Goal: Task Accomplishment & Management: Manage account settings

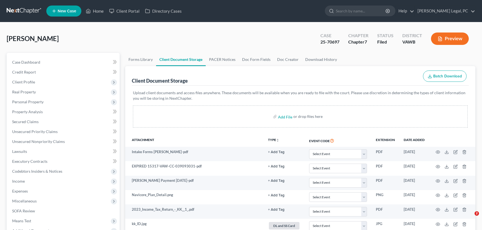
select select "0"
click at [29, 8] on link at bounding box center [24, 11] width 35 height 10
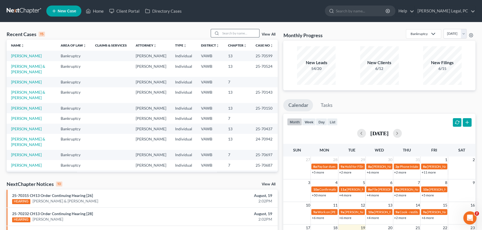
click at [234, 31] on input "search" at bounding box center [240, 33] width 39 height 8
click at [234, 35] on input "search" at bounding box center [240, 33] width 39 height 8
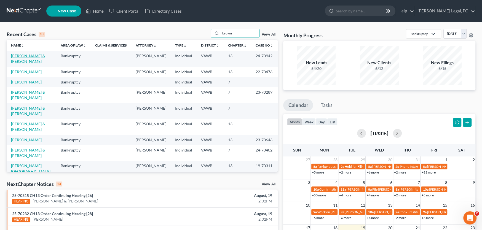
type input "brown"
click at [23, 55] on link "[PERSON_NAME] & [PERSON_NAME]" at bounding box center [28, 58] width 34 height 10
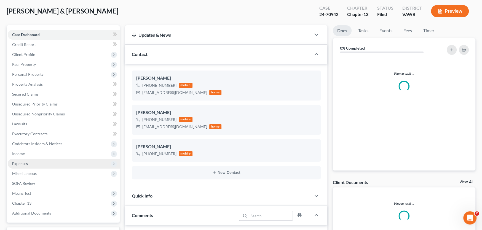
scroll to position [573, 0]
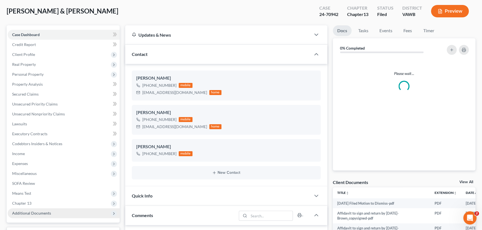
click at [29, 211] on span "Additional Documents" at bounding box center [31, 213] width 39 height 5
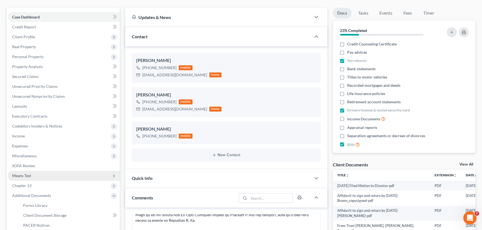
scroll to position [55, 0]
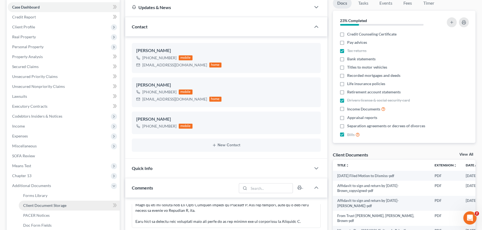
click at [52, 204] on span "Client Document Storage" at bounding box center [44, 205] width 43 height 5
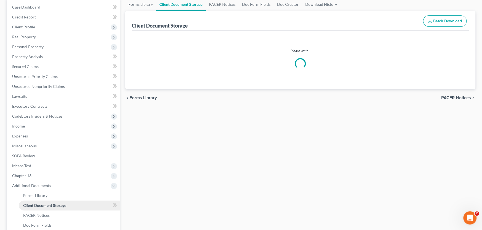
scroll to position [6, 0]
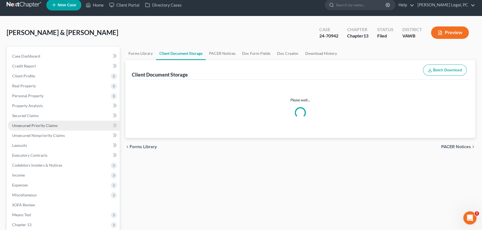
select select "0"
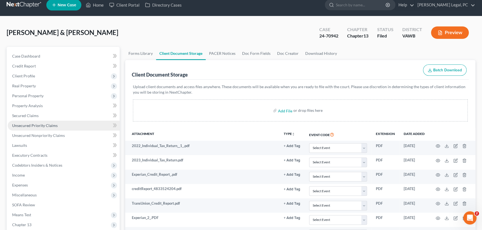
scroll to position [0, 0]
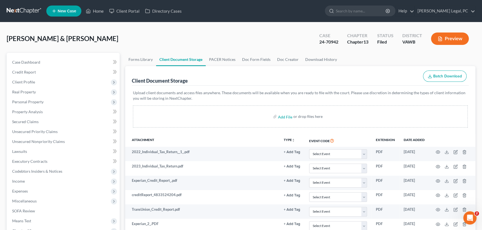
select select "0"
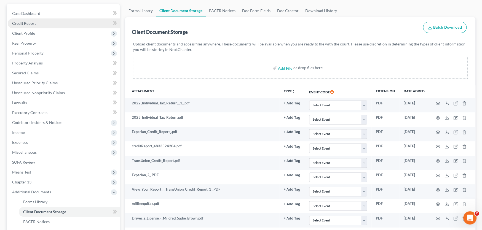
scroll to position [165, 0]
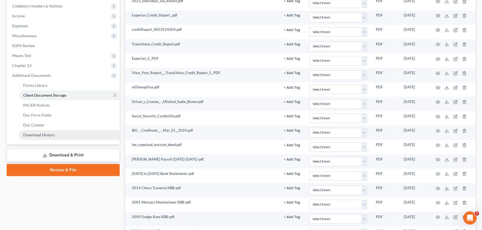
click at [63, 172] on link "Review & File" at bounding box center [63, 170] width 113 height 12
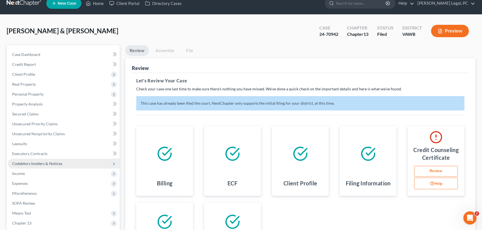
scroll to position [2, 0]
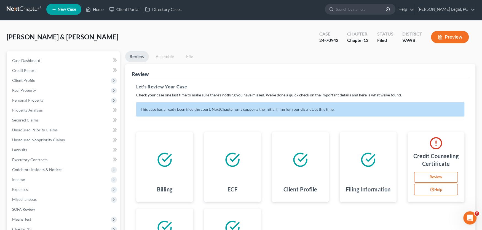
click at [23, 11] on link at bounding box center [24, 9] width 35 height 10
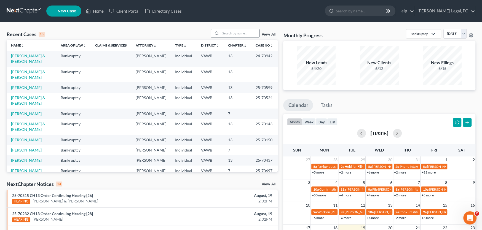
click at [234, 33] on input "search" at bounding box center [240, 33] width 39 height 8
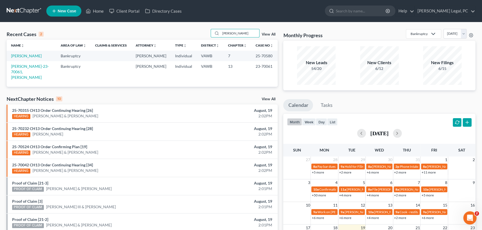
drag, startPoint x: 246, startPoint y: 34, endPoint x: 179, endPoint y: 37, distance: 66.5
click at [179, 37] on div "Recent Cases 2 tabor View All" at bounding box center [142, 34] width 271 height 11
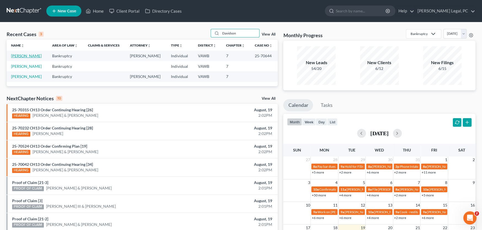
type input "Davidson"
click at [25, 54] on link "[PERSON_NAME]" at bounding box center [26, 55] width 31 height 5
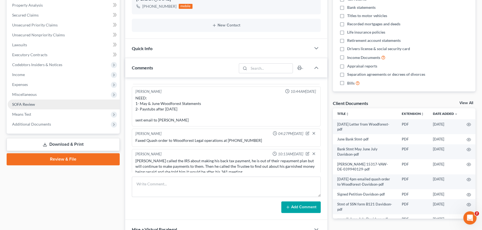
scroll to position [110, 0]
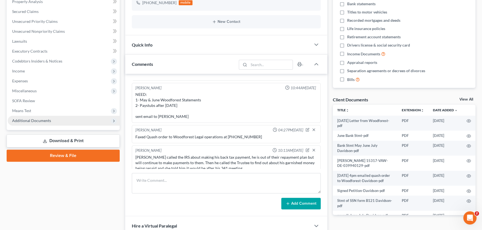
click at [41, 119] on span "Additional Documents" at bounding box center [31, 120] width 39 height 5
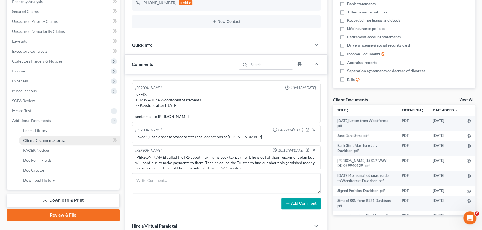
click at [50, 140] on span "Client Document Storage" at bounding box center [44, 140] width 43 height 5
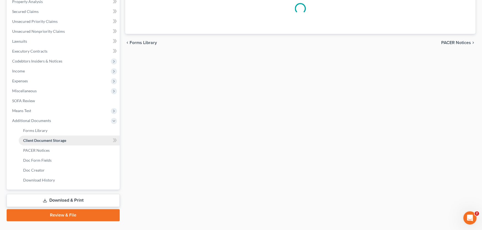
scroll to position [110, 0]
select select "0"
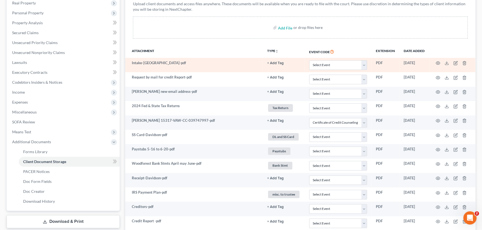
scroll to position [88, 0]
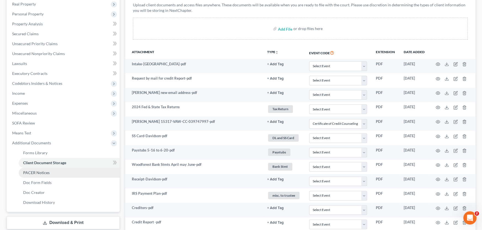
click at [30, 170] on span "PACER Notices" at bounding box center [36, 172] width 26 height 5
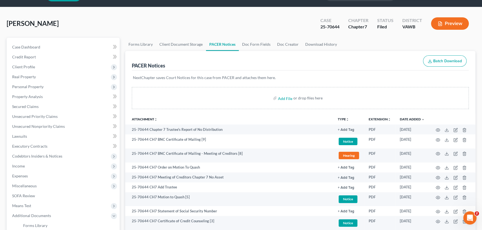
scroll to position [28, 0]
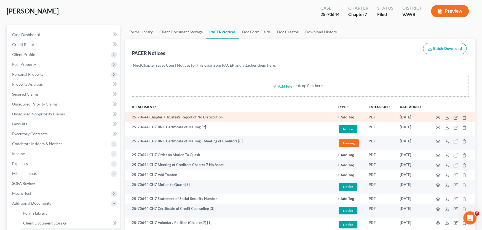
click at [232, 116] on td "25-70644 Chapter 7 Trustee's Report of No Distribution" at bounding box center [229, 117] width 208 height 10
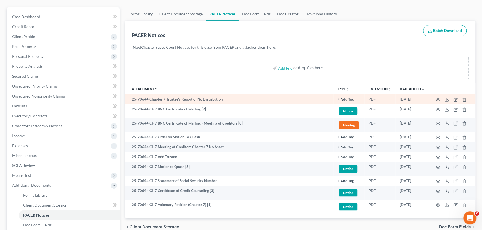
scroll to position [55, 0]
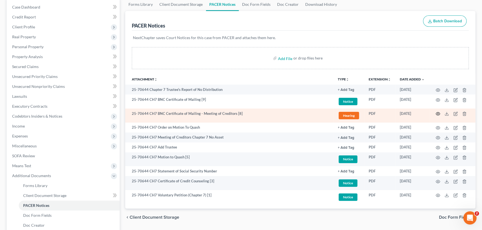
click at [438, 114] on icon "button" at bounding box center [438, 114] width 4 height 4
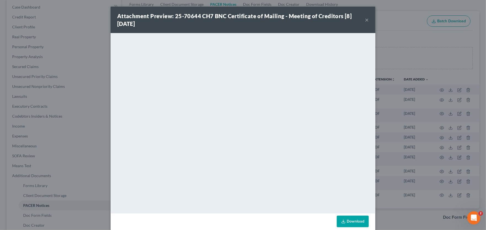
click at [365, 20] on button "×" at bounding box center [367, 20] width 4 height 7
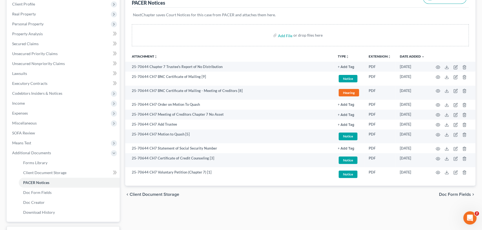
scroll to position [0, 0]
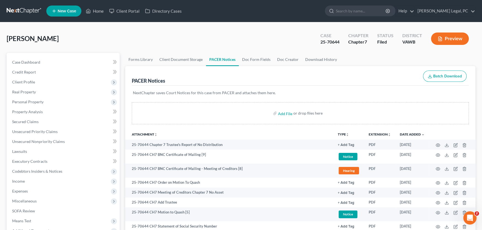
click at [22, 8] on link at bounding box center [24, 11] width 35 height 10
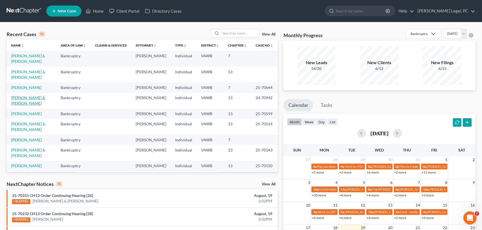
click at [32, 95] on link "[PERSON_NAME] & [PERSON_NAME]" at bounding box center [28, 100] width 34 height 10
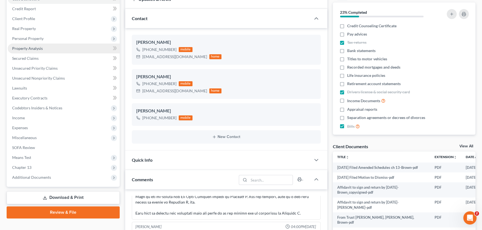
scroll to position [138, 0]
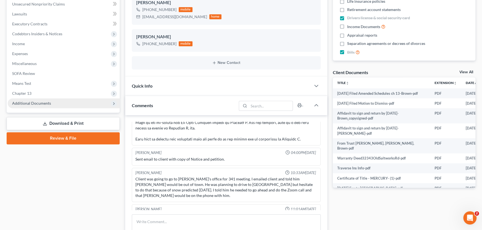
click at [42, 102] on span "Additional Documents" at bounding box center [31, 103] width 39 height 5
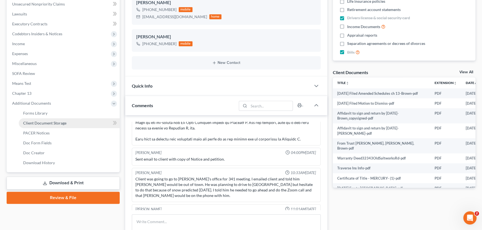
click at [44, 122] on span "Client Document Storage" at bounding box center [44, 123] width 43 height 5
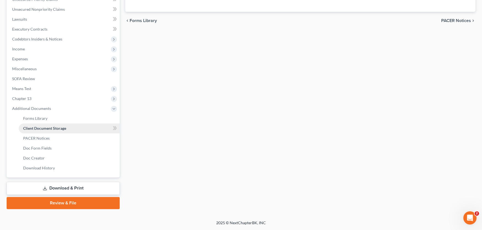
scroll to position [71, 0]
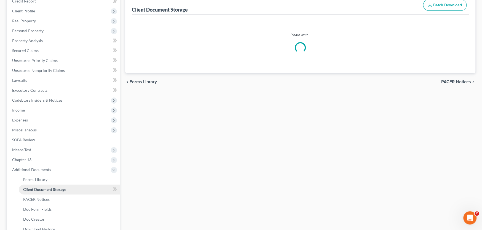
select select "0"
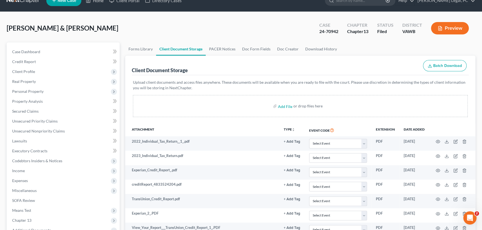
scroll to position [0, 0]
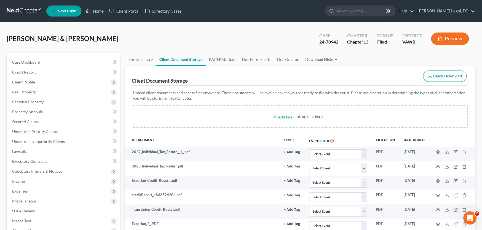
click at [26, 10] on link at bounding box center [24, 11] width 35 height 10
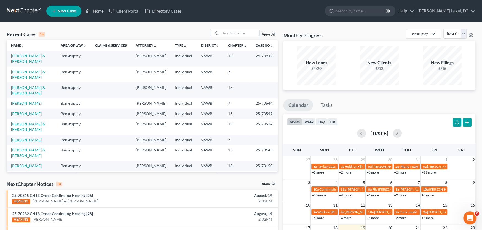
click at [238, 35] on input "search" at bounding box center [240, 33] width 39 height 8
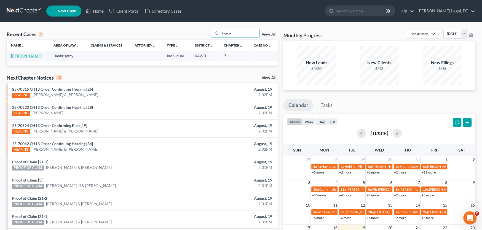
type input "honak"
click at [28, 55] on link "[PERSON_NAME]" at bounding box center [26, 55] width 31 height 5
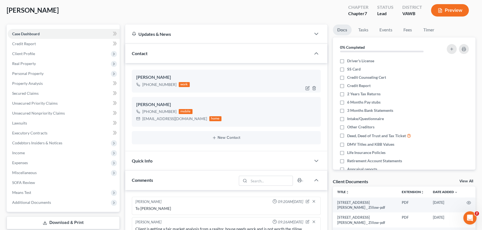
scroll to position [28, 0]
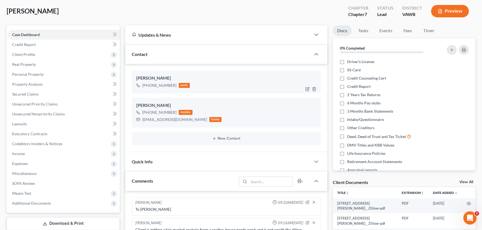
drag, startPoint x: 174, startPoint y: 85, endPoint x: 136, endPoint y: 75, distance: 39.7
click at [136, 75] on div "[PERSON_NAME] [PHONE_NUMBER] work" at bounding box center [226, 82] width 189 height 23
copy div "[PERSON_NAME] [PHONE_NUMBER]"
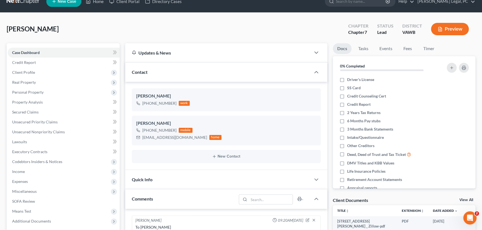
scroll to position [0, 0]
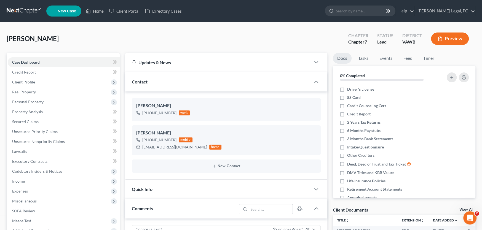
click at [20, 10] on link at bounding box center [24, 11] width 35 height 10
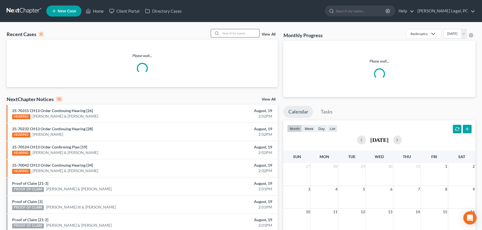
click at [236, 36] on input "search" at bounding box center [240, 33] width 39 height 8
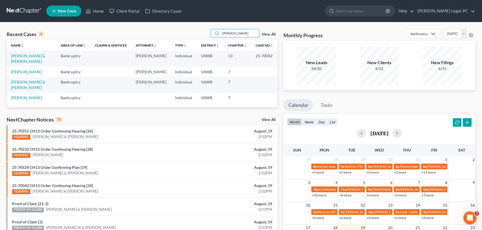
type input "[PERSON_NAME]"
click at [45, 56] on link "[PERSON_NAME] & [PERSON_NAME]" at bounding box center [28, 58] width 34 height 10
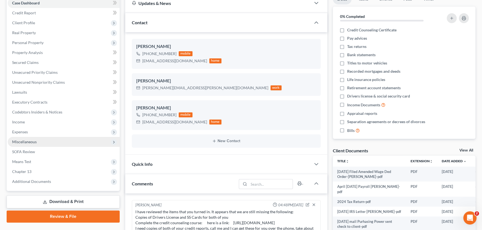
scroll to position [524, 0]
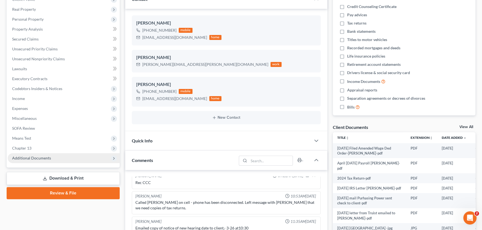
click at [42, 159] on span "Additional Documents" at bounding box center [31, 158] width 39 height 5
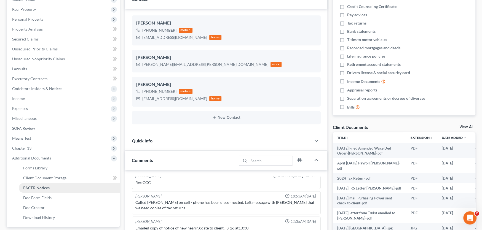
click at [46, 186] on span "PACER Notices" at bounding box center [36, 188] width 26 height 5
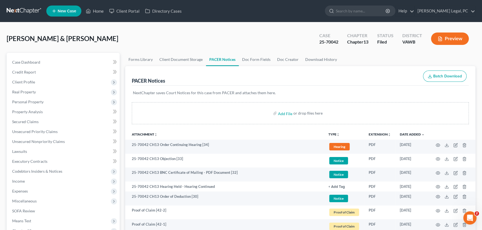
click at [22, 9] on link at bounding box center [24, 11] width 35 height 10
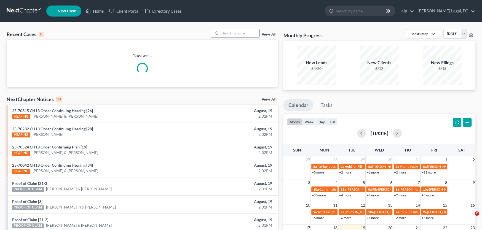
click at [241, 31] on input "search" at bounding box center [240, 33] width 39 height 8
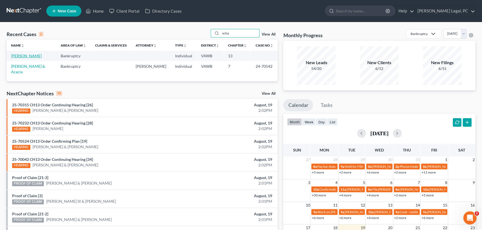
type input "scha"
click at [29, 55] on link "[PERSON_NAME]" at bounding box center [26, 55] width 31 height 5
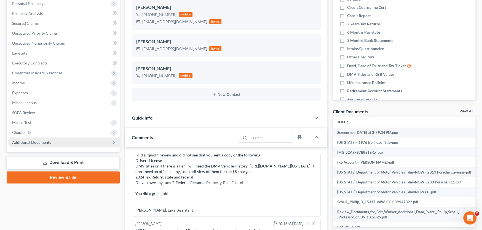
scroll to position [110, 0]
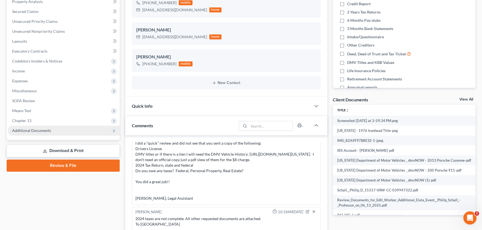
click at [37, 130] on span "Additional Documents" at bounding box center [31, 130] width 39 height 5
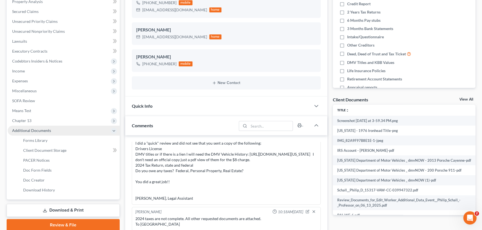
click at [37, 130] on span "Additional Documents" at bounding box center [31, 130] width 39 height 5
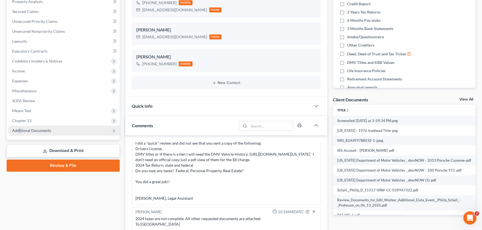
click at [21, 131] on span "Additional Documents" at bounding box center [31, 130] width 39 height 5
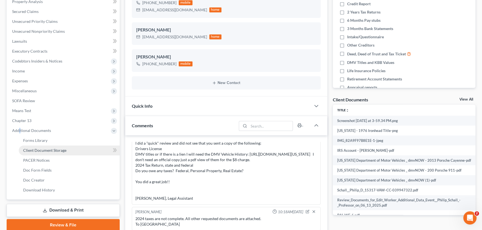
click at [44, 151] on span "Client Document Storage" at bounding box center [44, 150] width 43 height 5
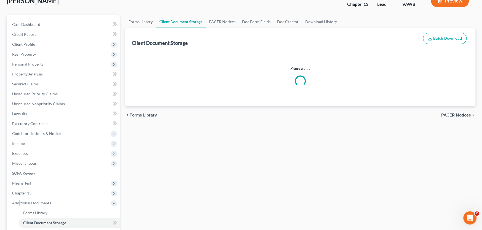
scroll to position [5, 0]
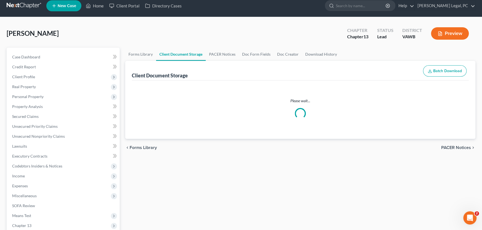
select select "0"
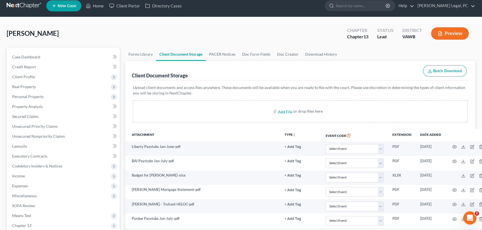
scroll to position [0, 0]
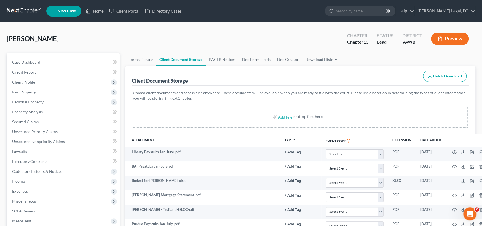
select select "0"
click at [25, 62] on span "Case Dashboard" at bounding box center [26, 62] width 28 height 5
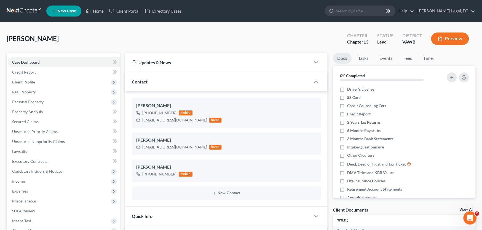
scroll to position [202, 0]
click at [18, 14] on link at bounding box center [24, 11] width 35 height 10
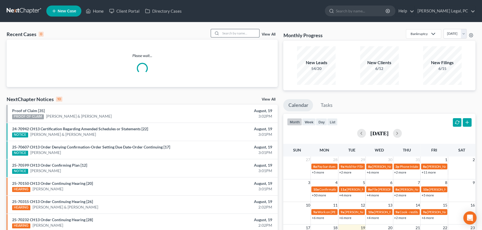
click at [226, 31] on input "search" at bounding box center [240, 33] width 39 height 8
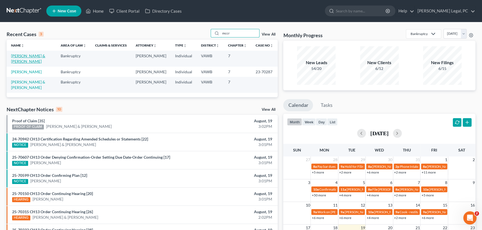
type input "mccr"
click at [17, 59] on link "[PERSON_NAME] & [PERSON_NAME]" at bounding box center [28, 58] width 34 height 10
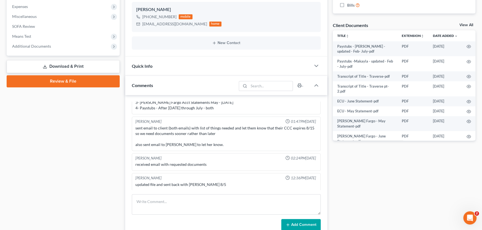
scroll to position [193, 0]
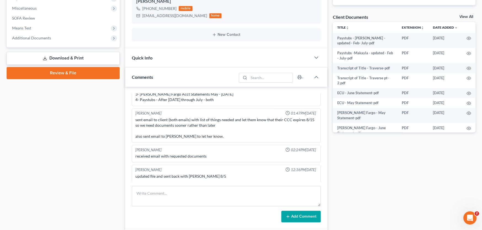
click at [218, 154] on div "received email with requested documents" at bounding box center [226, 157] width 182 height 6
click at [221, 175] on div "updated file and sent back with Shane 8/5" at bounding box center [226, 177] width 182 height 6
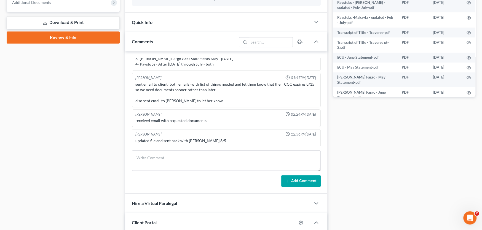
scroll to position [221, 0]
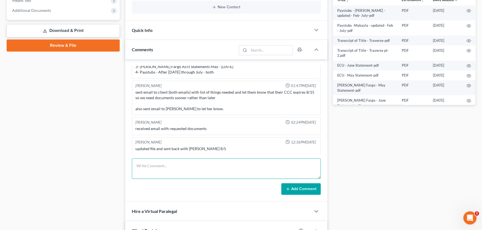
click at [182, 169] on textarea at bounding box center [226, 169] width 189 height 20
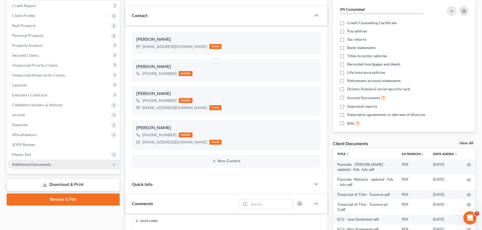
scroll to position [29, 0]
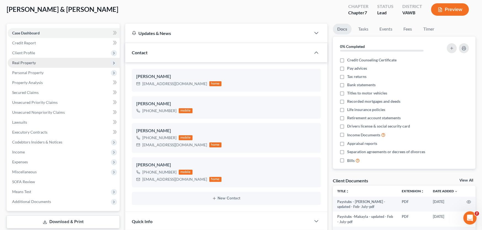
click at [30, 63] on span "Real Property" at bounding box center [24, 62] width 24 height 5
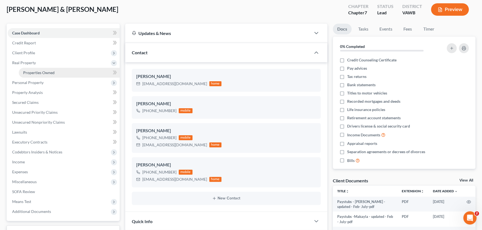
click at [35, 69] on link "Properties Owned" at bounding box center [69, 73] width 101 height 10
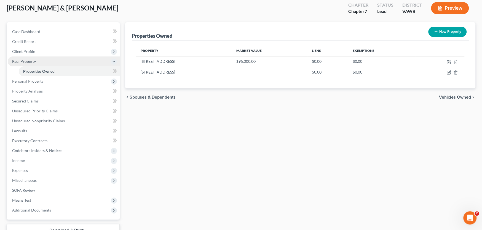
scroll to position [72, 0]
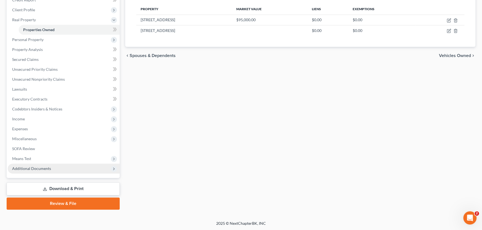
click at [52, 168] on span "Additional Documents" at bounding box center [64, 169] width 112 height 10
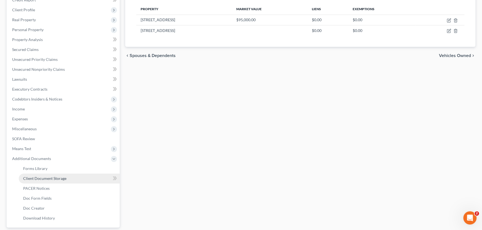
click at [54, 178] on span "Client Document Storage" at bounding box center [44, 178] width 43 height 5
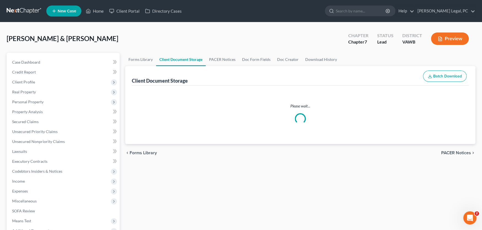
select select "0"
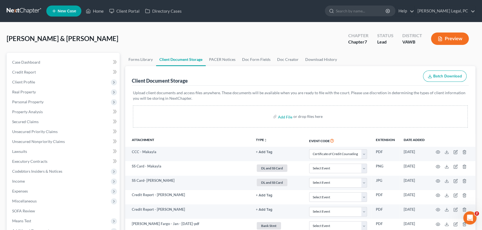
scroll to position [28, 0]
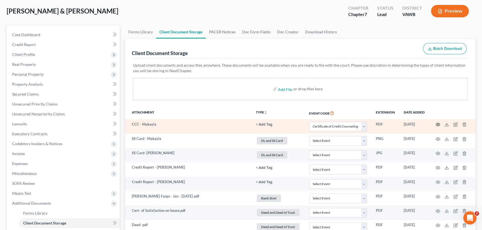
click at [437, 123] on icon "button" at bounding box center [438, 124] width 4 height 4
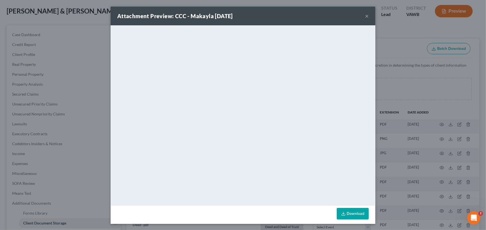
click at [365, 15] on button "×" at bounding box center [367, 16] width 4 height 7
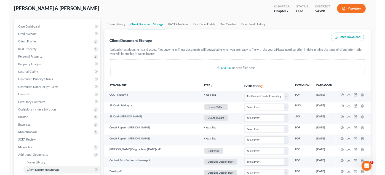
scroll to position [27, 0]
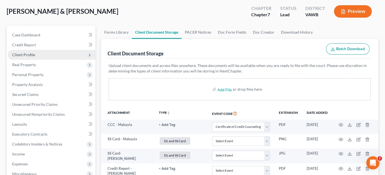
click at [29, 51] on span "Client Profile" at bounding box center [52, 55] width 88 height 10
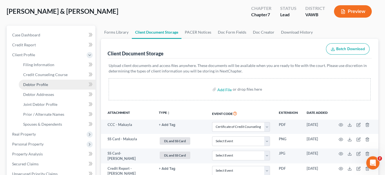
click at [37, 85] on span "Debtor Profile" at bounding box center [35, 84] width 25 height 5
select select "1"
select select "3"
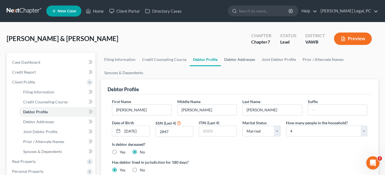
click at [240, 58] on link "Debtor Addresses" at bounding box center [239, 59] width 37 height 13
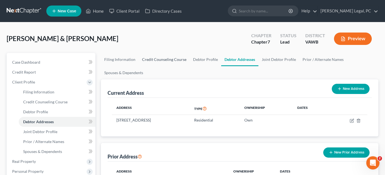
click at [148, 58] on link "Credit Counseling Course" at bounding box center [164, 59] width 51 height 13
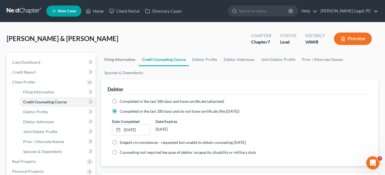
click at [125, 60] on link "Filing Information" at bounding box center [120, 59] width 38 height 13
select select "1"
select select "0"
select select "48"
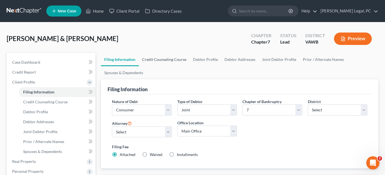
click at [151, 61] on link "Credit Counseling Course" at bounding box center [164, 59] width 51 height 13
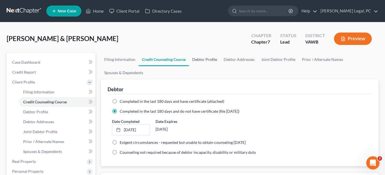
click at [195, 59] on link "Debtor Profile" at bounding box center [204, 59] width 31 height 13
select select "1"
select select "3"
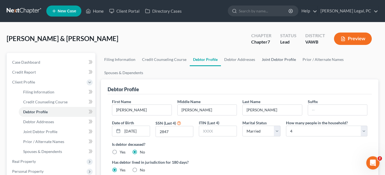
click at [275, 58] on link "Joint Debtor Profile" at bounding box center [278, 59] width 41 height 13
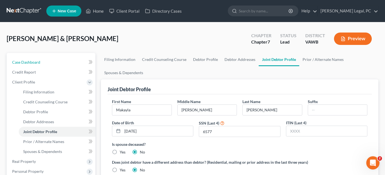
drag, startPoint x: 29, startPoint y: 61, endPoint x: 379, endPoint y: 29, distance: 351.0
click at [29, 61] on span "Case Dashboard" at bounding box center [26, 62] width 28 height 5
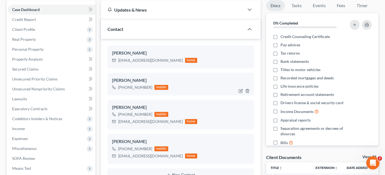
scroll to position [55, 0]
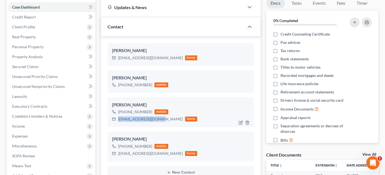
drag, startPoint x: 160, startPoint y: 119, endPoint x: 116, endPoint y: 121, distance: 43.4
click at [116, 121] on div "s.makayla99@gmail.com home" at bounding box center [154, 119] width 85 height 7
copy div "s.makayla99@gmail.com"
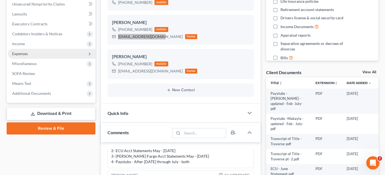
scroll to position [138, 0]
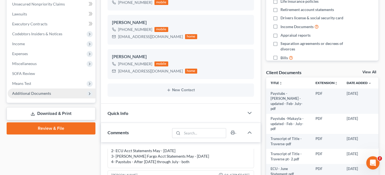
click at [31, 92] on span "Additional Documents" at bounding box center [31, 93] width 39 height 5
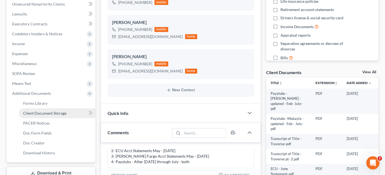
click at [42, 111] on span "Client Document Storage" at bounding box center [44, 113] width 43 height 5
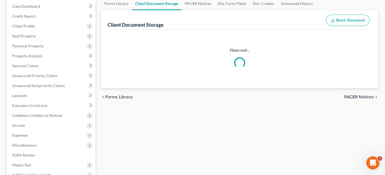
scroll to position [12, 0]
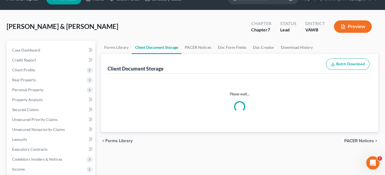
select select "0"
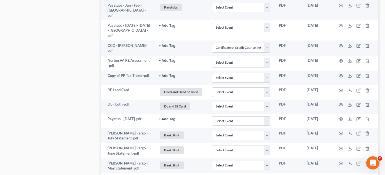
scroll to position [524, 0]
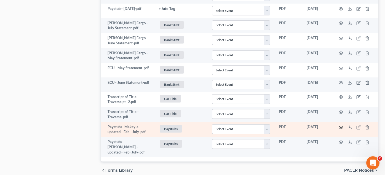
click at [340, 125] on icon "button" at bounding box center [341, 127] width 4 height 4
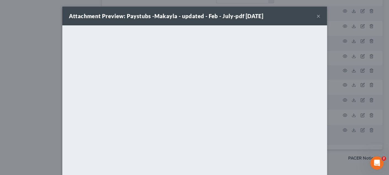
click at [314, 14] on div "Attachment Preview: Paystubs -Makayla - updated - Feb - July-pdf 08/05/2025 ×" at bounding box center [194, 16] width 265 height 19
click at [316, 15] on button "×" at bounding box center [318, 16] width 4 height 7
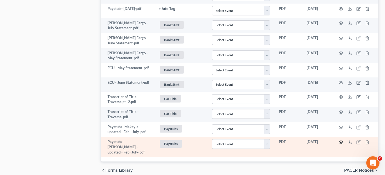
click at [340, 140] on icon "button" at bounding box center [341, 142] width 4 height 4
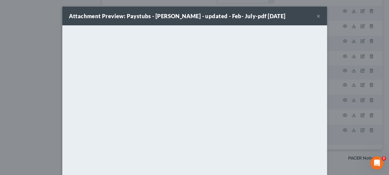
click at [316, 17] on button "×" at bounding box center [318, 16] width 4 height 7
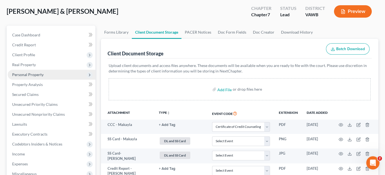
scroll to position [0, 0]
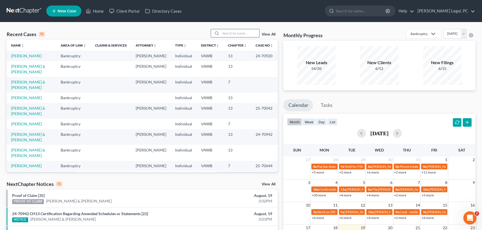
click at [218, 35] on div at bounding box center [216, 33] width 10 height 8
drag, startPoint x: 217, startPoint y: 33, endPoint x: 222, endPoint y: 33, distance: 4.4
click at [222, 33] on div at bounding box center [235, 33] width 49 height 9
click at [224, 32] on input "search" at bounding box center [240, 33] width 39 height 8
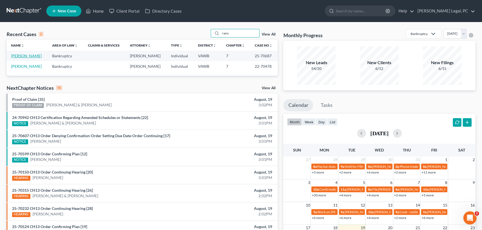
type input "rans"
click at [23, 57] on link "[PERSON_NAME]" at bounding box center [26, 55] width 31 height 5
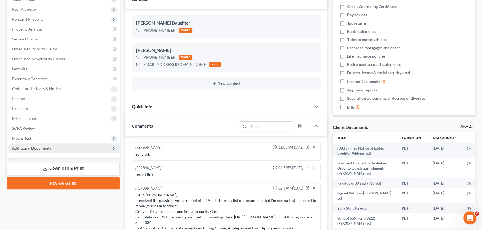
scroll to position [215, 0]
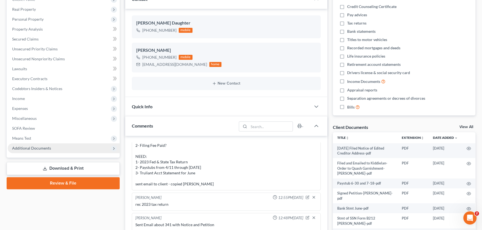
click at [28, 149] on span "Additional Documents" at bounding box center [31, 148] width 39 height 5
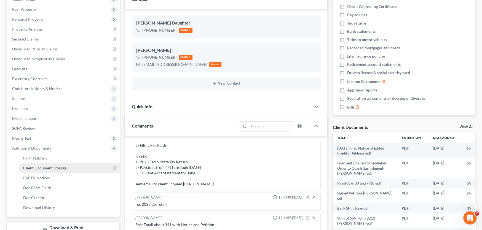
click at [47, 169] on span "Client Document Storage" at bounding box center [44, 168] width 43 height 5
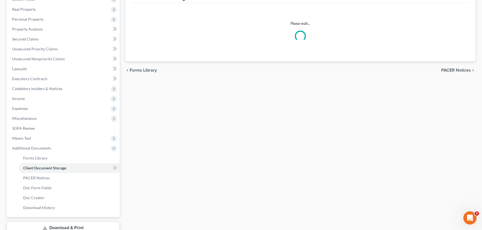
scroll to position [21, 0]
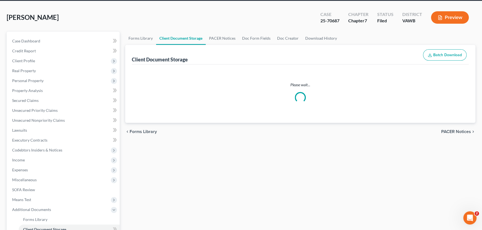
select select "0"
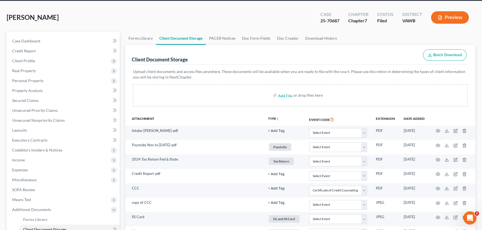
scroll to position [0, 0]
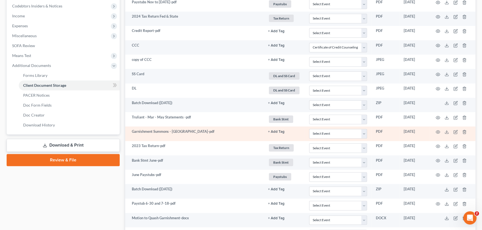
select select "0"
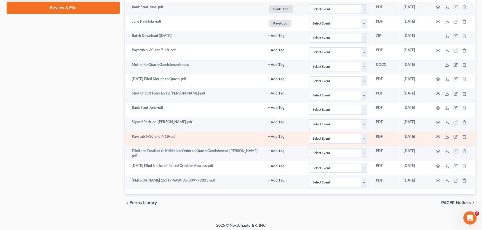
scroll to position [318, 0]
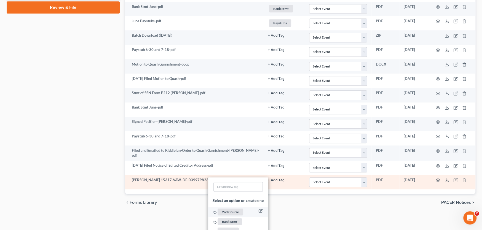
click at [235, 209] on span "2nd Course" at bounding box center [231, 212] width 26 height 7
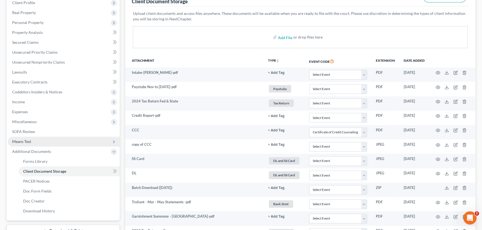
scroll to position [0, 0]
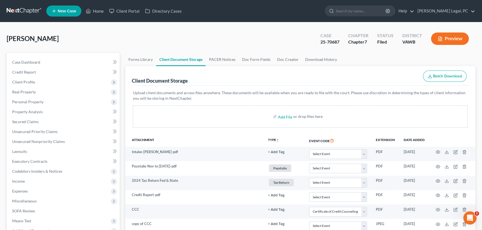
click at [28, 9] on link at bounding box center [24, 11] width 35 height 10
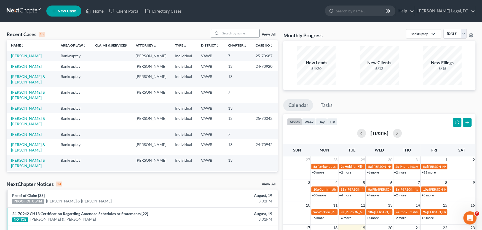
click at [229, 33] on input "search" at bounding box center [240, 33] width 39 height 8
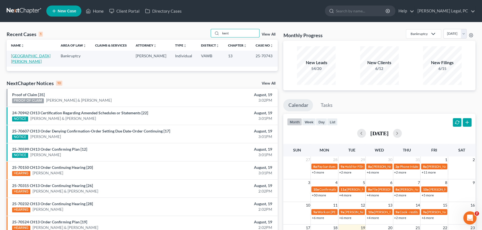
type input "kent"
click at [30, 56] on link "[GEOGRAPHIC_DATA][PERSON_NAME]" at bounding box center [30, 58] width 39 height 10
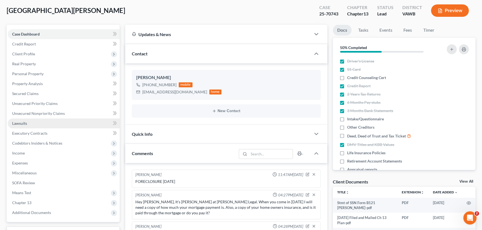
scroll to position [138, 0]
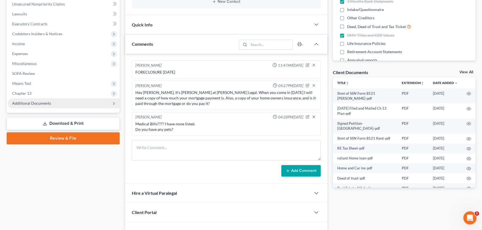
click at [41, 102] on span "Additional Documents" at bounding box center [31, 103] width 39 height 5
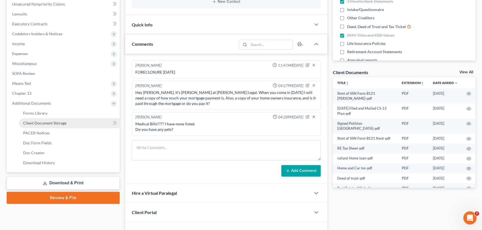
click at [39, 121] on span "Client Document Storage" at bounding box center [44, 123] width 43 height 5
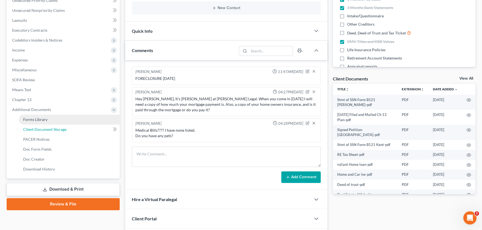
select select "0"
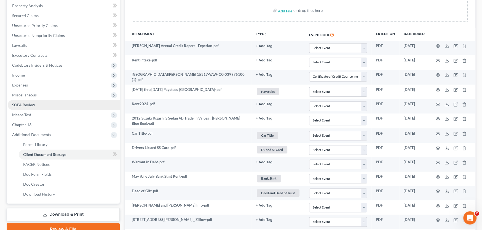
scroll to position [110, 0]
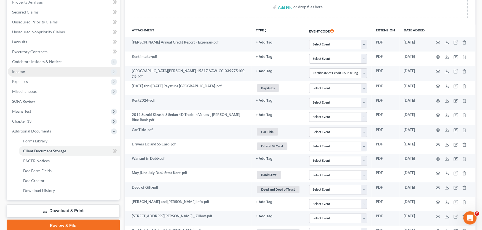
click at [32, 70] on span "Income" at bounding box center [64, 72] width 112 height 10
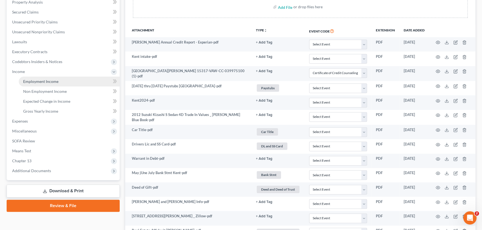
click at [41, 80] on span "Employment Income" at bounding box center [40, 81] width 35 height 5
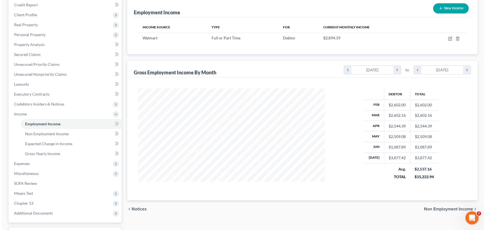
scroll to position [55, 0]
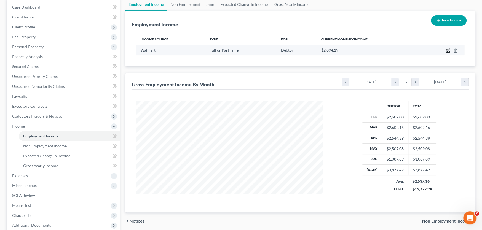
click at [449, 49] on icon "button" at bounding box center [448, 51] width 4 height 4
select select "0"
select select "48"
select select "2"
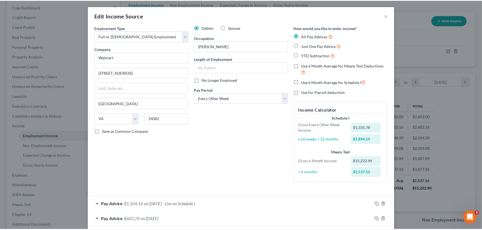
scroll to position [0, 0]
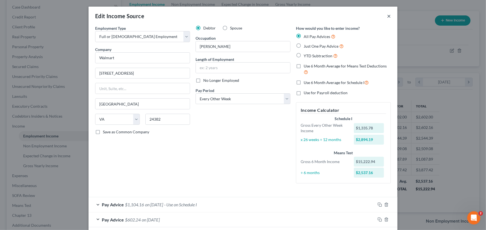
click at [388, 15] on button "×" at bounding box center [389, 16] width 4 height 7
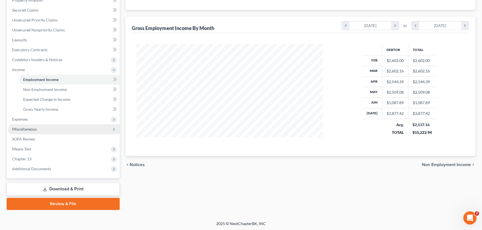
scroll to position [112, 0]
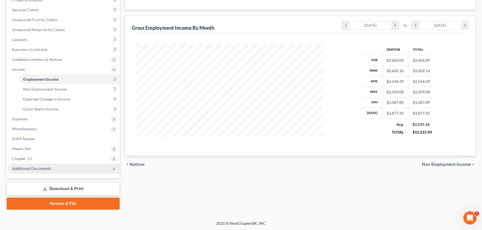
click at [29, 166] on span "Additional Documents" at bounding box center [31, 168] width 39 height 5
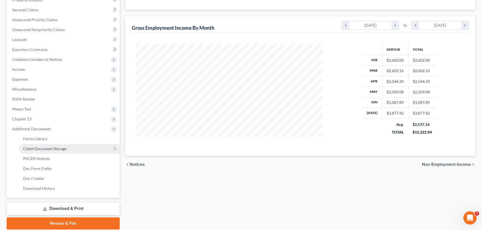
click at [36, 147] on span "Client Document Storage" at bounding box center [44, 148] width 43 height 5
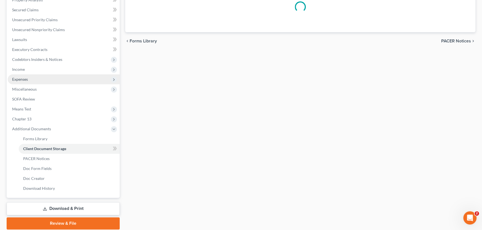
select select "0"
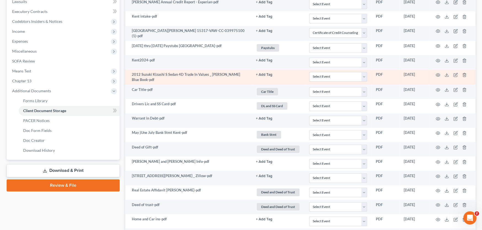
scroll to position [165, 0]
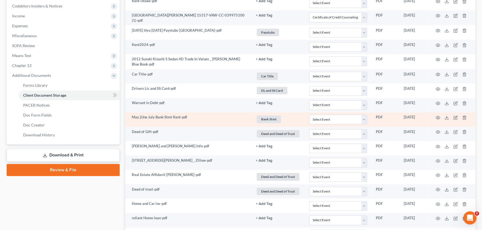
click at [193, 123] on td "May jUne July Bank Stmt Kent-pdf" at bounding box center [188, 119] width 126 height 14
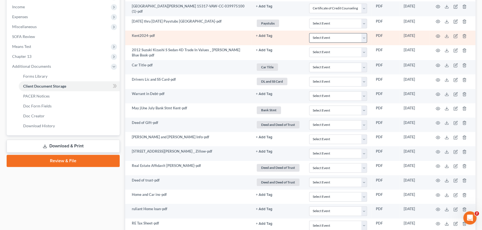
scroll to position [165, 0]
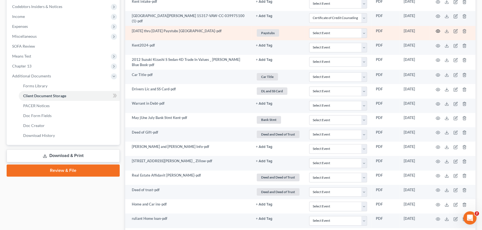
click at [438, 31] on circle "button" at bounding box center [437, 31] width 1 height 1
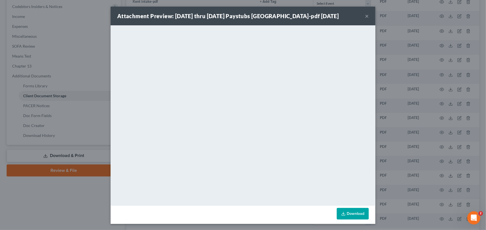
click at [365, 15] on button "×" at bounding box center [367, 16] width 4 height 7
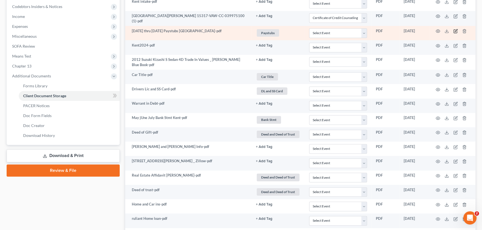
click at [454, 29] on icon "button" at bounding box center [455, 31] width 4 height 4
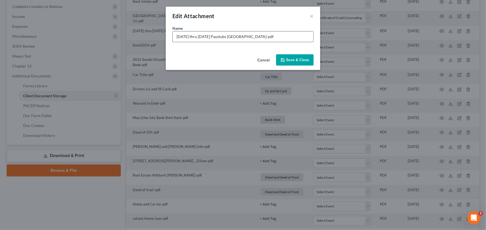
click at [207, 37] on input "[DATE] thru [DATE] Paystubs [GEOGRAPHIC_DATA]-pdf" at bounding box center [243, 36] width 141 height 10
type input "[DATE] thru [DATE] Paystubs [GEOGRAPHIC_DATA]-pdf"
click at [294, 61] on span "Save & Close" at bounding box center [297, 60] width 23 height 5
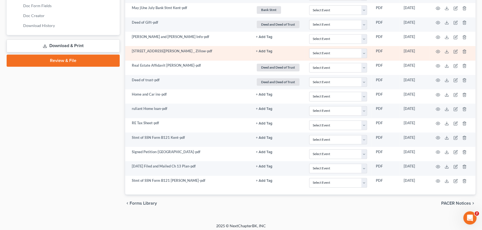
scroll to position [275, 0]
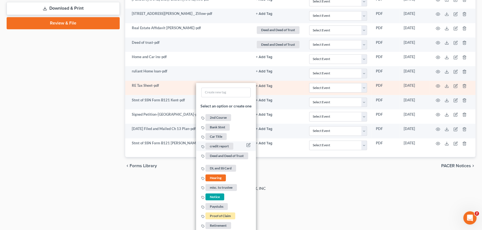
scroll to position [321, 0]
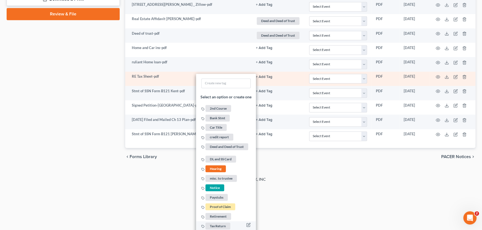
click at [221, 223] on span "Tax Return" at bounding box center [217, 226] width 25 height 7
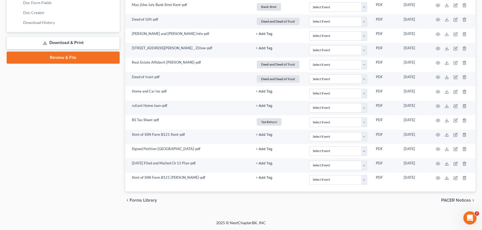
scroll to position [275, 0]
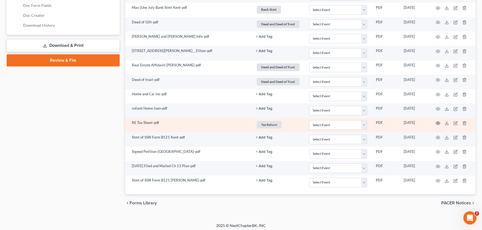
click at [436, 121] on icon "button" at bounding box center [438, 123] width 4 height 4
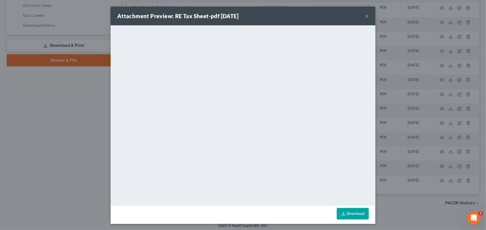
click at [365, 15] on button "×" at bounding box center [367, 16] width 4 height 7
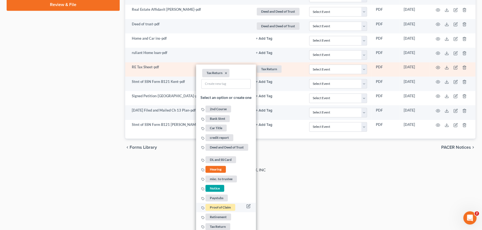
scroll to position [331, 0]
click at [226, 70] on button "×" at bounding box center [226, 72] width 2 height 5
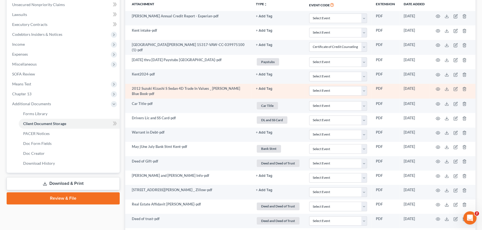
scroll to position [165, 0]
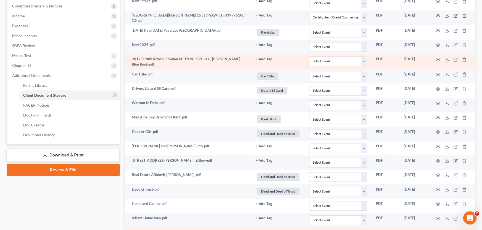
select select "0"
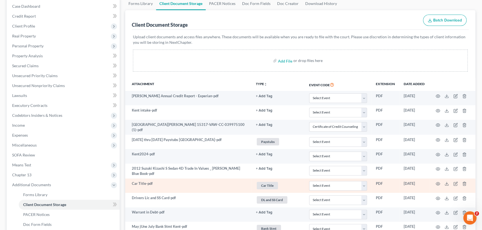
scroll to position [55, 0]
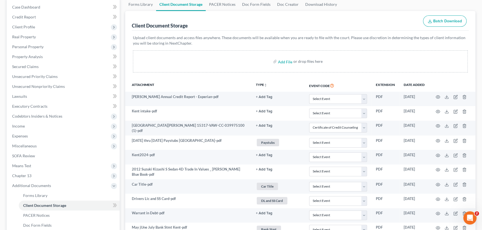
click at [183, 80] on th "Attachment" at bounding box center [188, 85] width 126 height 13
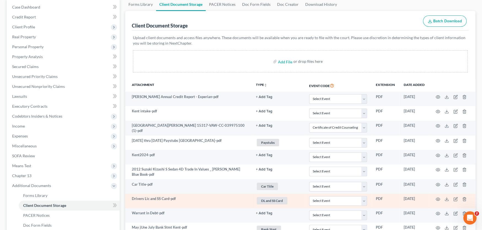
scroll to position [0, 0]
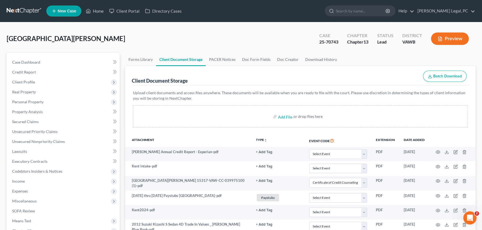
click at [25, 11] on link at bounding box center [24, 11] width 35 height 10
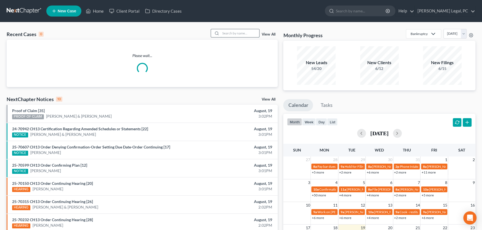
click at [227, 33] on input "search" at bounding box center [240, 33] width 39 height 8
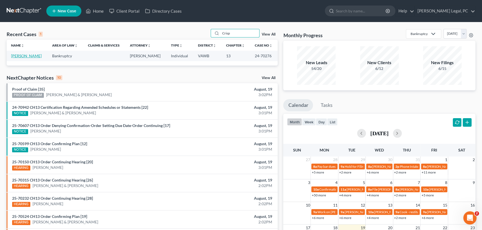
type input "Crisp"
click at [19, 55] on link "[PERSON_NAME]" at bounding box center [26, 55] width 31 height 5
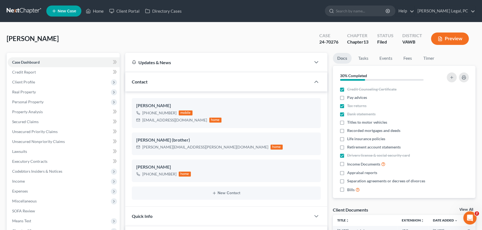
click at [17, 9] on link at bounding box center [24, 11] width 35 height 10
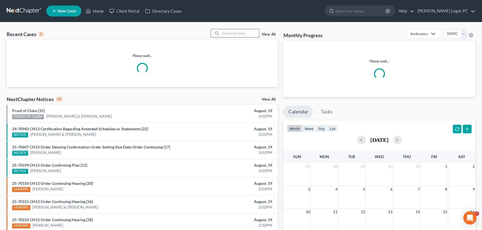
click at [232, 32] on input "search" at bounding box center [240, 33] width 39 height 8
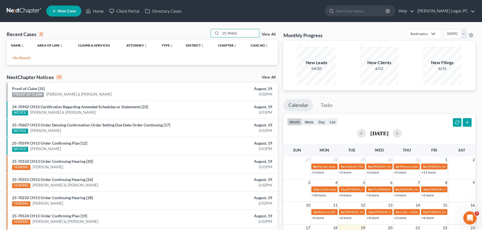
type input "25-70426"
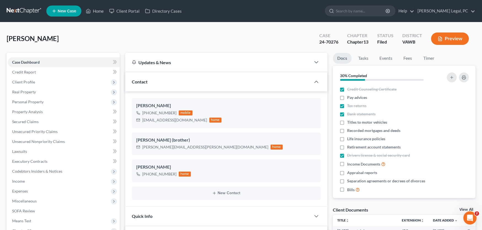
click at [265, 36] on div "Crisp, Kimberly Upgraded Case 24-70276 Chapter Chapter 13 Status Filed District…" at bounding box center [241, 41] width 469 height 24
click at [181, 36] on div "Crisp, Kimberly Upgraded Case 24-70276 Chapter Chapter 13 Status Filed District…" at bounding box center [241, 41] width 469 height 24
click at [28, 83] on span "Client Profile" at bounding box center [23, 82] width 23 height 5
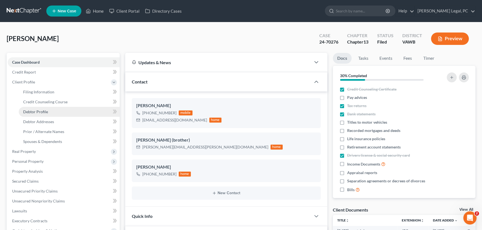
click at [44, 108] on link "Debtor Profile" at bounding box center [69, 112] width 101 height 10
select select "2"
select select "0"
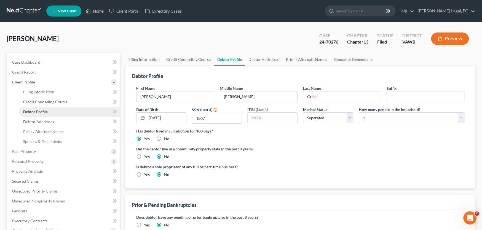
radio input "true"
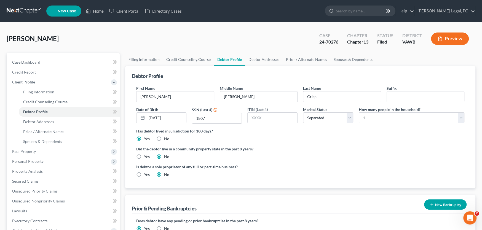
click at [28, 11] on link at bounding box center [24, 11] width 35 height 10
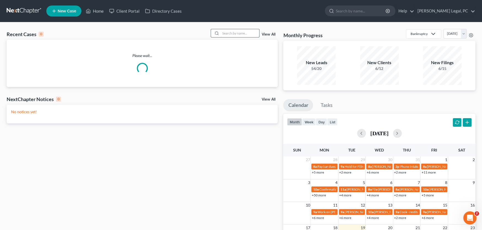
click at [232, 35] on input "search" at bounding box center [240, 33] width 39 height 8
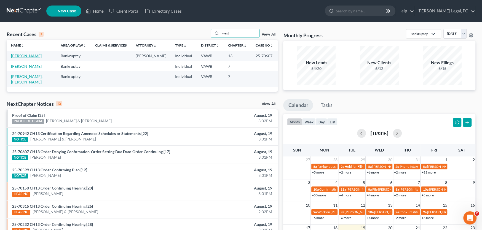
type input "west"
click at [25, 55] on link "[PERSON_NAME]" at bounding box center [26, 55] width 31 height 5
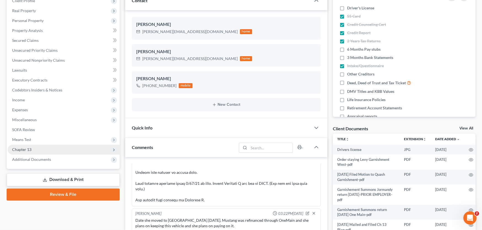
scroll to position [83, 0]
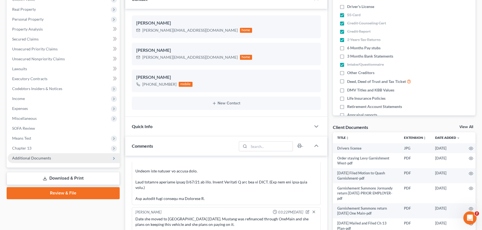
click at [50, 158] on span "Additional Documents" at bounding box center [64, 158] width 112 height 10
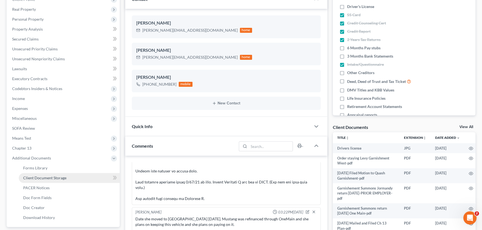
click at [46, 178] on span "Client Document Storage" at bounding box center [44, 178] width 43 height 5
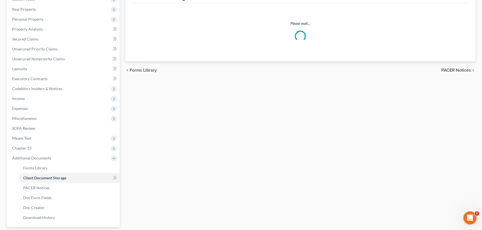
scroll to position [15, 0]
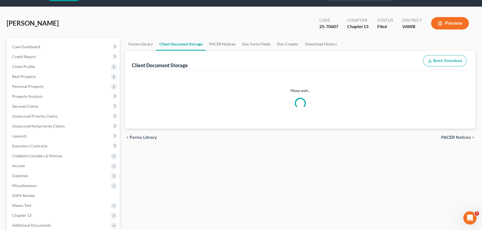
select select "0"
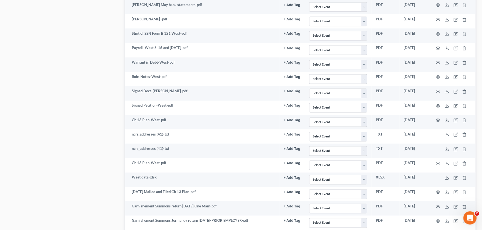
scroll to position [635, 0]
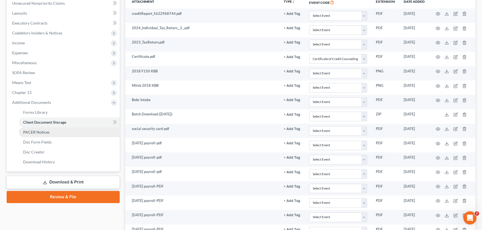
click at [41, 132] on span "PACER Notices" at bounding box center [36, 132] width 26 height 5
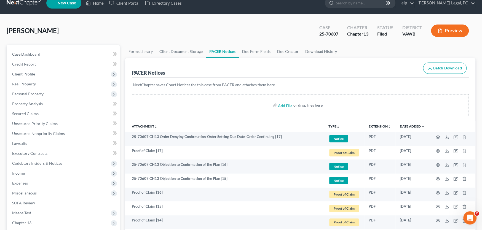
scroll to position [7, 0]
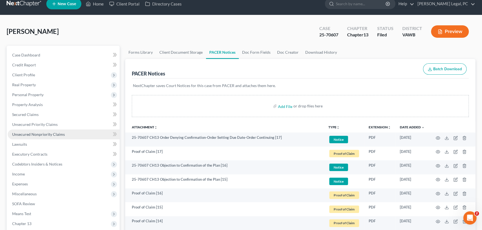
click at [54, 133] on span "Unsecured Nonpriority Claims" at bounding box center [38, 134] width 53 height 5
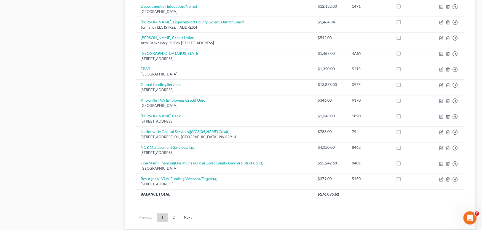
scroll to position [407, 0]
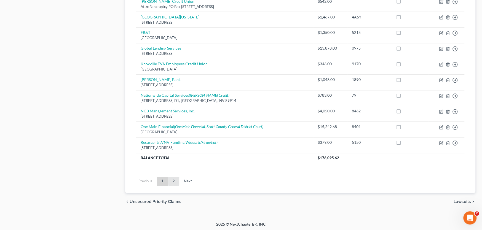
click at [172, 178] on link "2" at bounding box center [173, 181] width 11 height 9
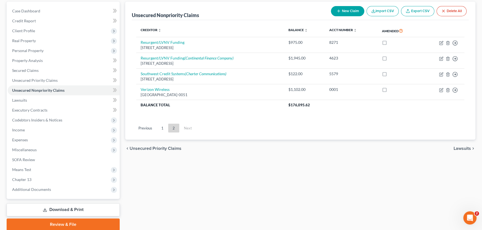
scroll to position [17, 0]
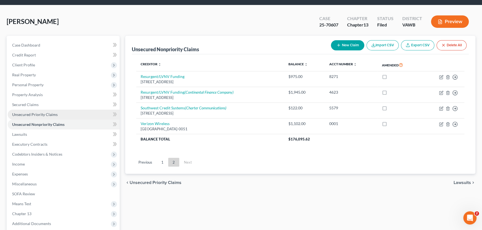
click at [46, 115] on span "Unsecured Priority Claims" at bounding box center [34, 114] width 45 height 5
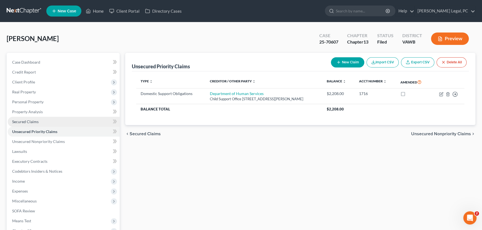
click at [35, 119] on span "Secured Claims" at bounding box center [25, 121] width 26 height 5
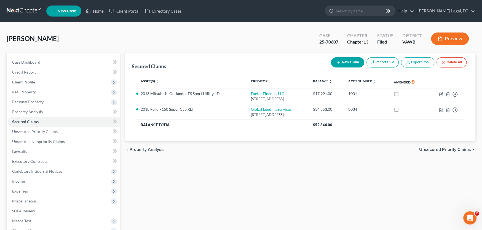
click at [17, 10] on link at bounding box center [24, 11] width 35 height 10
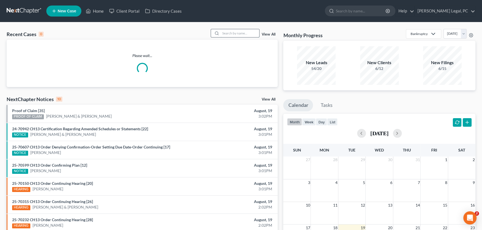
click at [233, 35] on input "search" at bounding box center [240, 33] width 39 height 8
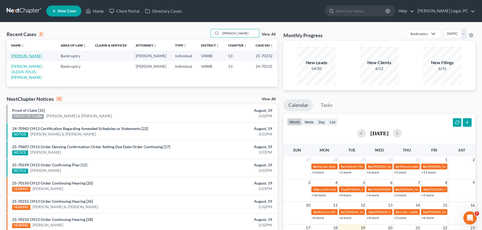
type input "[PERSON_NAME]"
click at [29, 55] on link "[PERSON_NAME]" at bounding box center [26, 55] width 31 height 5
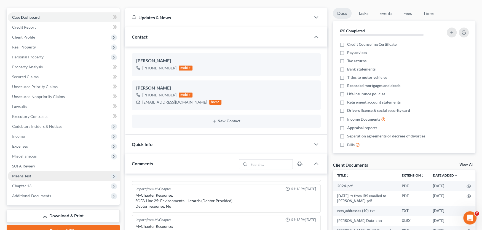
scroll to position [55, 0]
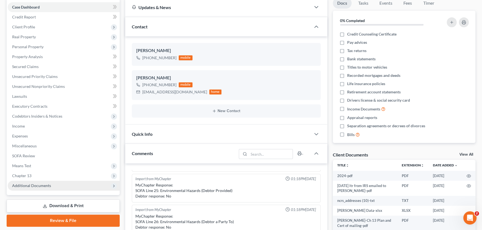
click at [33, 183] on span "Additional Documents" at bounding box center [31, 185] width 39 height 5
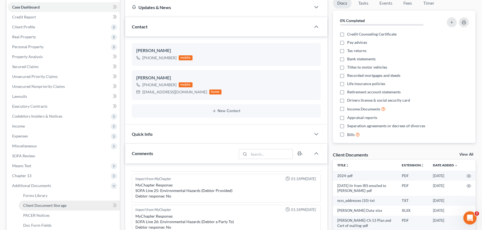
click at [42, 204] on span "Client Document Storage" at bounding box center [44, 205] width 43 height 5
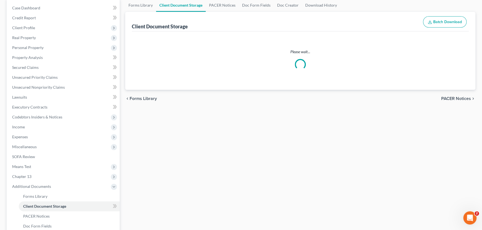
scroll to position [9, 0]
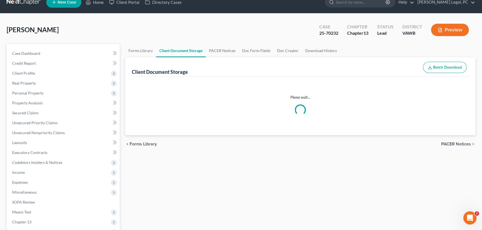
select select "0"
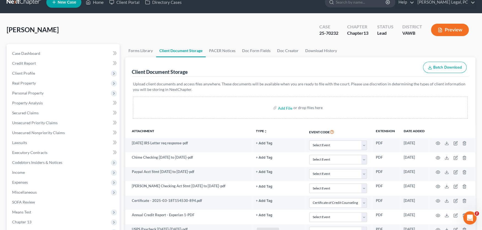
scroll to position [0, 0]
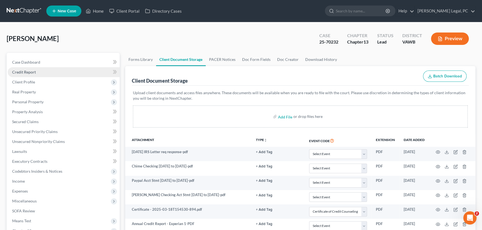
select select "0"
click at [25, 12] on link at bounding box center [24, 11] width 35 height 10
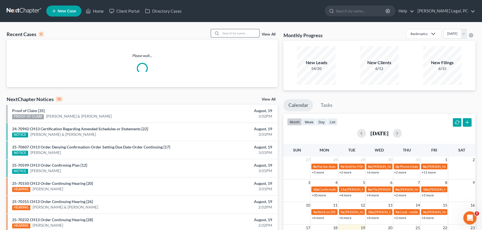
click at [232, 34] on input "search" at bounding box center [240, 33] width 39 height 8
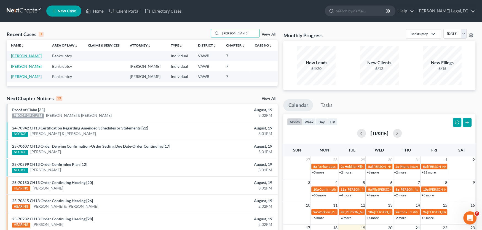
type input "[PERSON_NAME]"
click at [36, 56] on link "[PERSON_NAME]" at bounding box center [26, 55] width 31 height 5
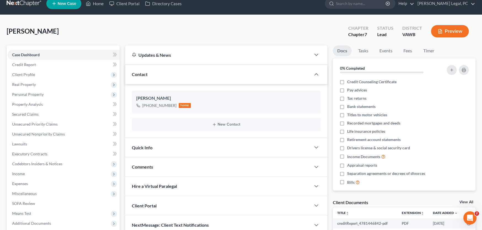
scroll to position [7, 0]
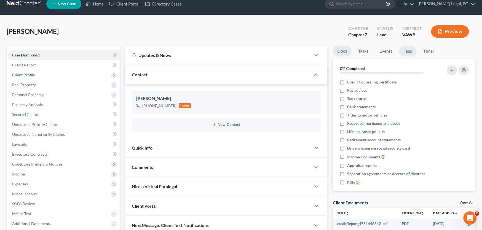
click at [406, 49] on link "Fees" at bounding box center [408, 51] width 18 height 11
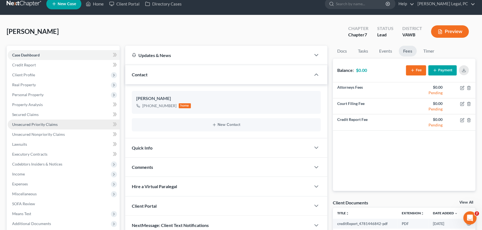
click at [31, 125] on span "Unsecured Priority Claims" at bounding box center [34, 124] width 45 height 5
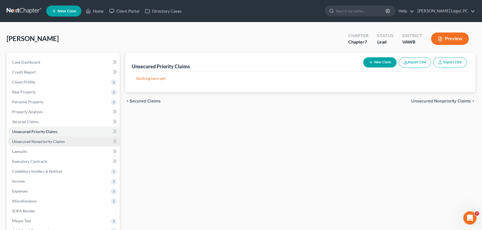
click at [34, 142] on span "Unsecured Nonpriority Claims" at bounding box center [38, 141] width 53 height 5
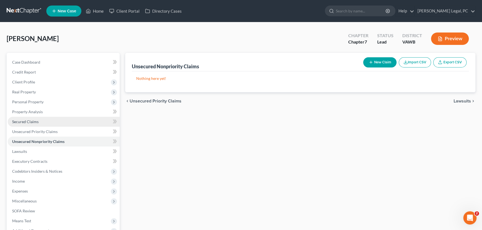
click at [30, 124] on link "Secured Claims" at bounding box center [64, 122] width 112 height 10
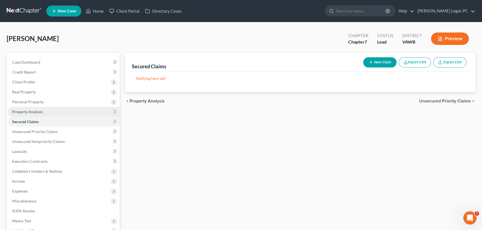
click at [32, 112] on span "Property Analysis" at bounding box center [27, 111] width 31 height 5
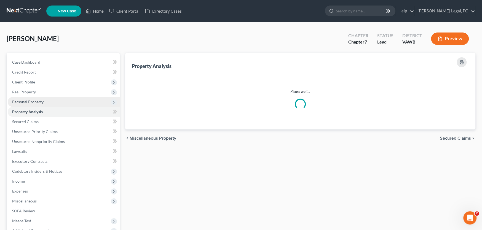
click at [33, 103] on span "Personal Property" at bounding box center [27, 102] width 31 height 5
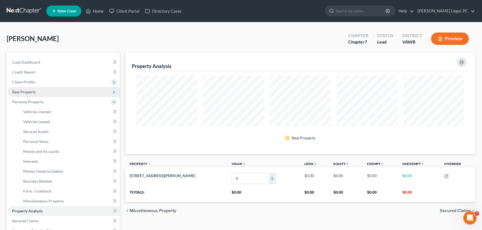
scroll to position [101, 350]
click at [31, 91] on span "Real Property" at bounding box center [24, 92] width 24 height 5
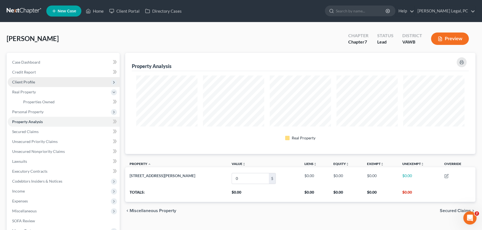
click at [29, 84] on span "Client Profile" at bounding box center [64, 82] width 112 height 10
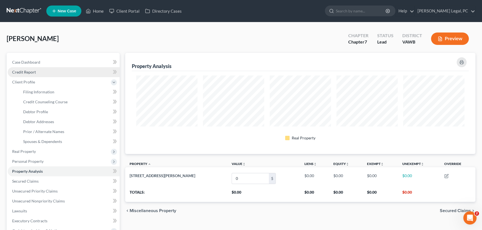
click at [20, 72] on span "Credit Report" at bounding box center [24, 72] width 24 height 5
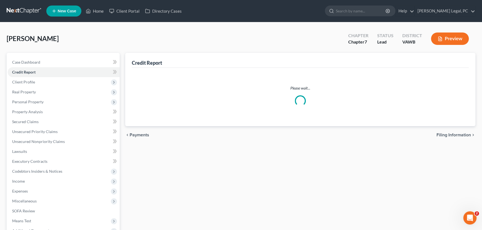
click at [25, 90] on span "Real Property" at bounding box center [24, 92] width 24 height 5
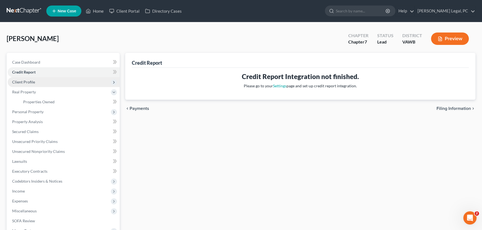
click at [25, 82] on span "Client Profile" at bounding box center [23, 82] width 23 height 5
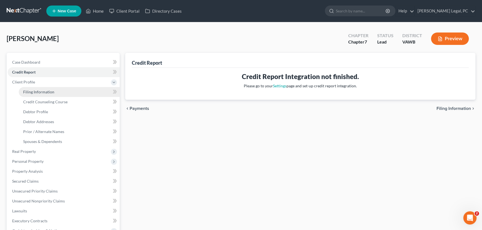
click at [31, 90] on span "Filing Information" at bounding box center [38, 92] width 31 height 5
select select "1"
select select "0"
select select "48"
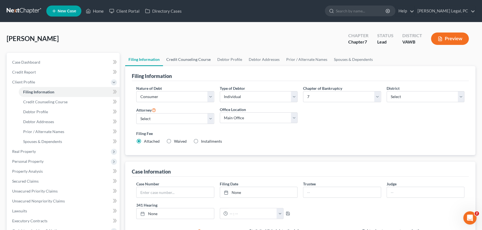
click at [198, 61] on link "Credit Counseling Course" at bounding box center [188, 59] width 51 height 13
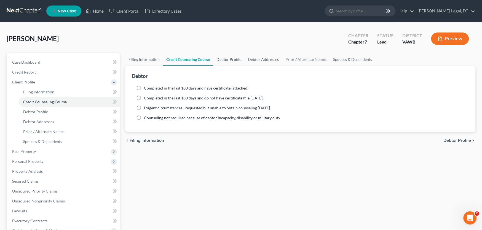
click at [224, 58] on link "Debtor Profile" at bounding box center [228, 59] width 31 height 13
select select "0"
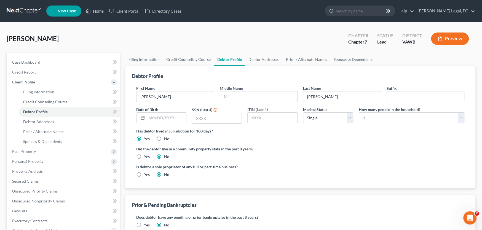
click at [23, 10] on link at bounding box center [24, 11] width 35 height 10
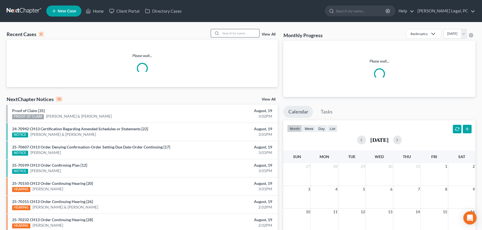
click at [221, 33] on input "search" at bounding box center [240, 33] width 39 height 8
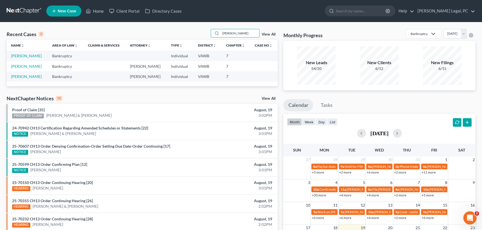
drag, startPoint x: 232, startPoint y: 31, endPoint x: 202, endPoint y: 31, distance: 29.8
click at [202, 31] on div "Recent Cases 3 [PERSON_NAME] View All" at bounding box center [142, 34] width 271 height 11
type input "s"
type input "[PERSON_NAME]"
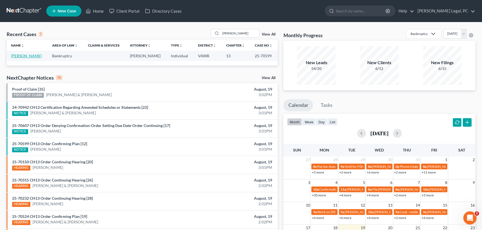
click at [25, 55] on link "[PERSON_NAME]" at bounding box center [26, 55] width 31 height 5
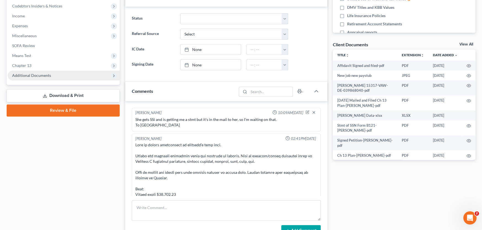
scroll to position [137, 0]
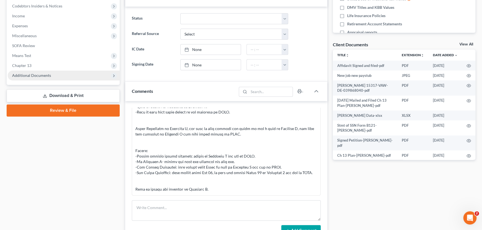
click at [41, 77] on span "Additional Documents" at bounding box center [64, 76] width 112 height 10
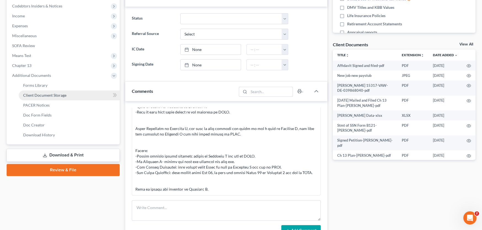
click at [43, 96] on span "Client Document Storage" at bounding box center [44, 95] width 43 height 5
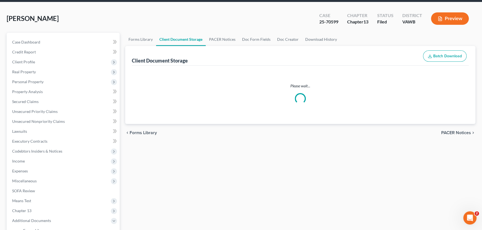
select select "0"
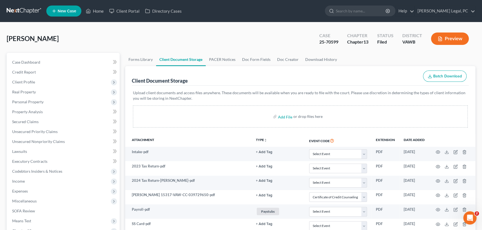
click at [19, 7] on link at bounding box center [24, 11] width 35 height 10
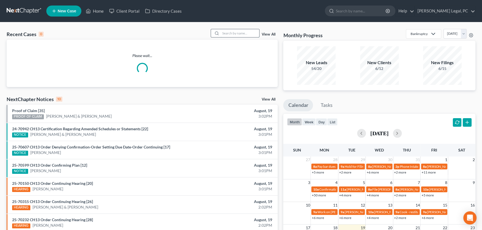
click at [226, 32] on input "search" at bounding box center [240, 33] width 39 height 8
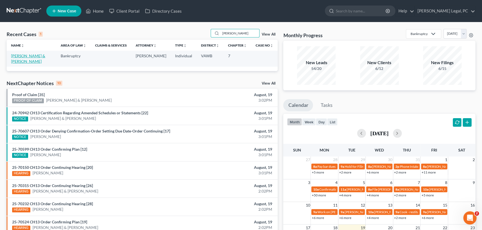
type input "tritt"
click at [26, 56] on link "[PERSON_NAME] & [PERSON_NAME]" at bounding box center [28, 58] width 34 height 10
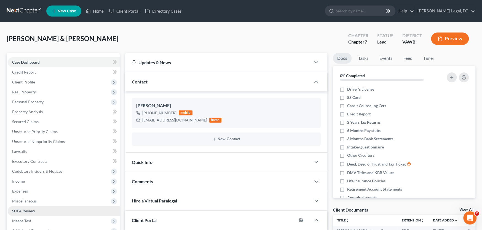
scroll to position [74, 0]
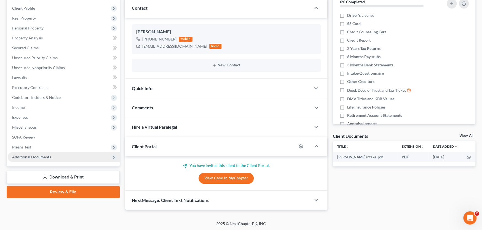
click at [39, 157] on span "Additional Documents" at bounding box center [31, 157] width 39 height 5
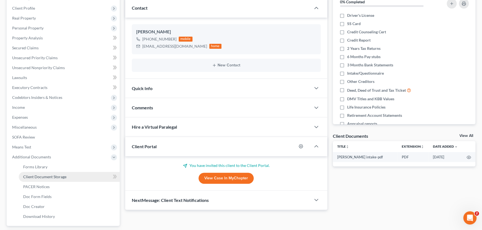
click at [50, 176] on span "Client Document Storage" at bounding box center [44, 177] width 43 height 5
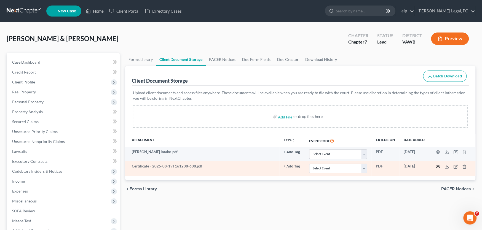
click at [438, 166] on icon "button" at bounding box center [438, 167] width 4 height 4
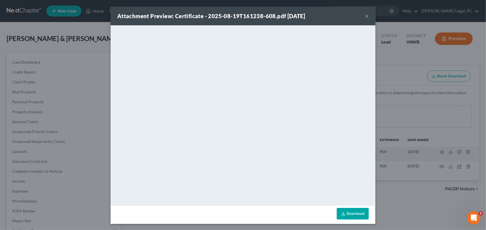
click at [365, 15] on button "×" at bounding box center [367, 16] width 4 height 7
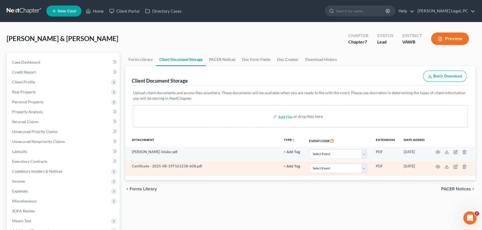
click at [453, 165] on td at bounding box center [452, 168] width 46 height 14
click at [454, 165] on icon "button" at bounding box center [455, 166] width 3 height 3
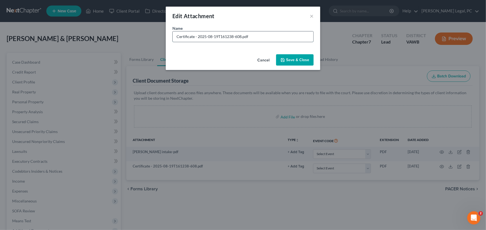
click at [176, 35] on input "Certificate - 2025-08-19T161238-608.pdf" at bounding box center [243, 36] width 141 height 10
type input "Jerry Certificate - 2025-08-19T161238-608.pdf"
click at [286, 58] on button "Save & Close" at bounding box center [294, 60] width 37 height 12
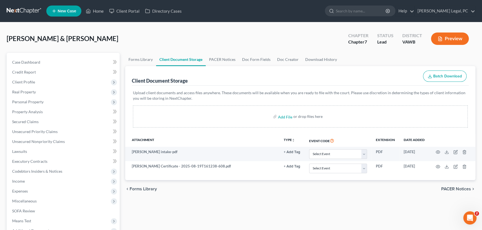
click at [28, 8] on link at bounding box center [24, 11] width 35 height 10
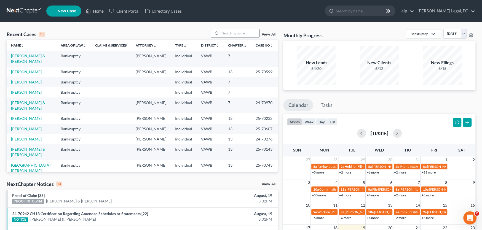
click at [224, 31] on input "search" at bounding box center [240, 33] width 39 height 8
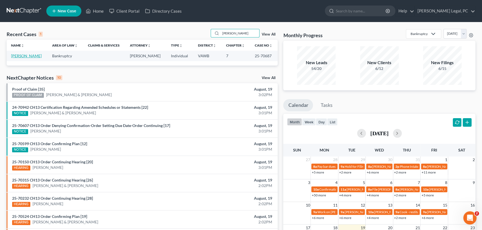
type input "[PERSON_NAME]"
click at [25, 57] on link "[PERSON_NAME]" at bounding box center [26, 55] width 31 height 5
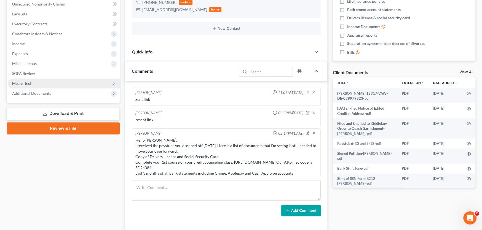
scroll to position [215, 0]
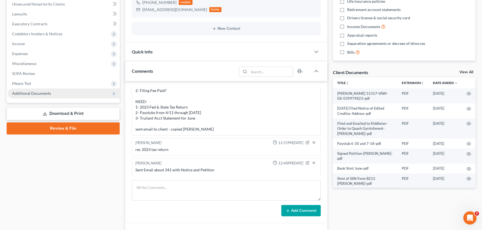
click at [44, 93] on span "Additional Documents" at bounding box center [31, 93] width 39 height 5
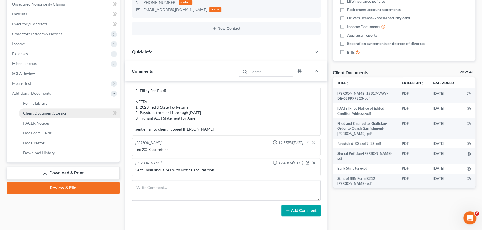
click at [49, 112] on span "Client Document Storage" at bounding box center [44, 113] width 43 height 5
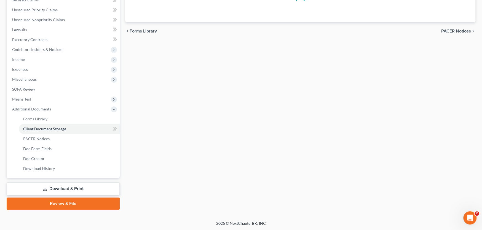
scroll to position [46, 0]
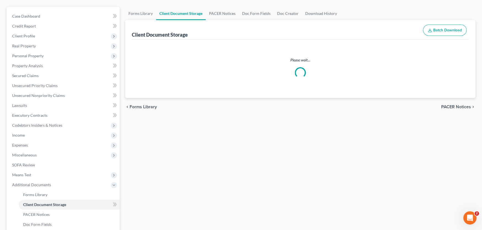
select select "0"
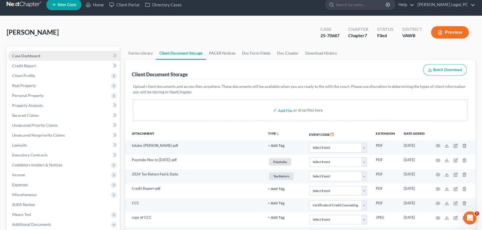
scroll to position [0, 0]
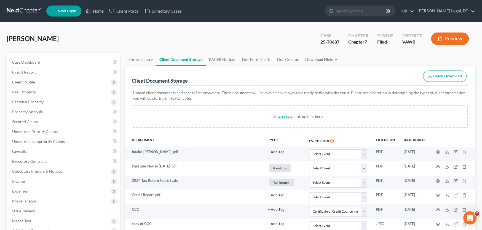
click at [27, 10] on link at bounding box center [24, 11] width 35 height 10
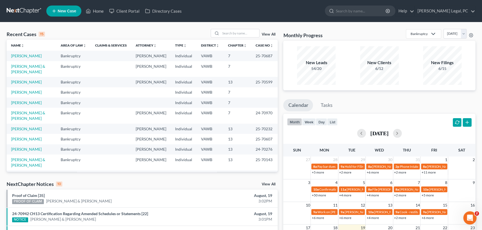
click at [21, 173] on link "[GEOGRAPHIC_DATA][PERSON_NAME]" at bounding box center [30, 178] width 39 height 10
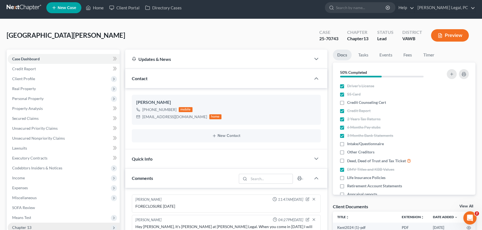
scroll to position [141, 0]
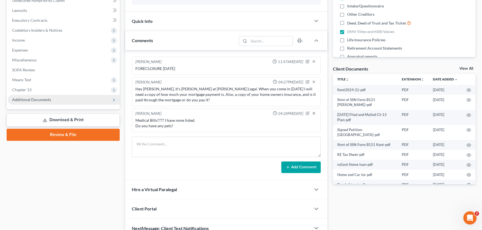
click at [35, 99] on span "Additional Documents" at bounding box center [31, 99] width 39 height 5
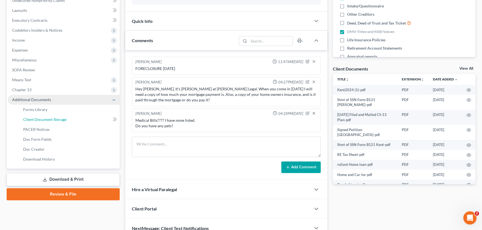
drag, startPoint x: 41, startPoint y: 117, endPoint x: 83, endPoint y: 109, distance: 43.3
click at [41, 117] on span "Client Document Storage" at bounding box center [44, 119] width 43 height 5
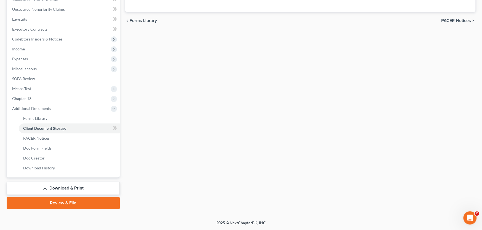
scroll to position [71, 0]
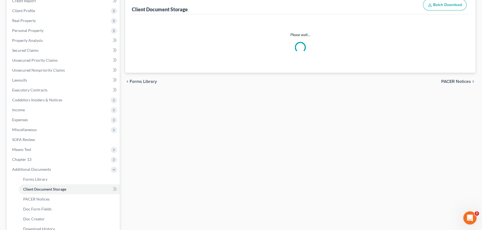
select select "0"
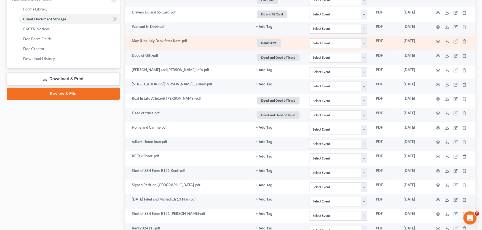
scroll to position [289, 0]
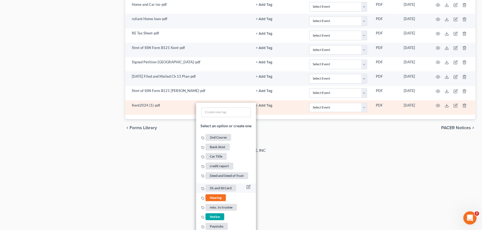
scroll to position [393, 0]
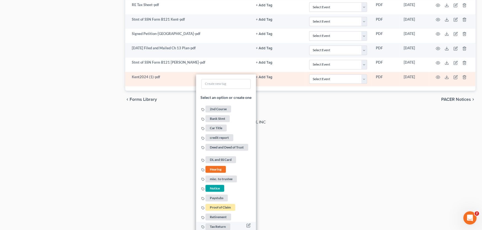
click at [222, 223] on span "Tax Return" at bounding box center [217, 226] width 25 height 7
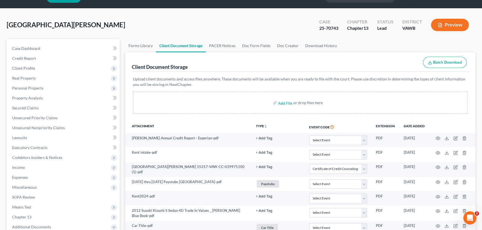
scroll to position [0, 0]
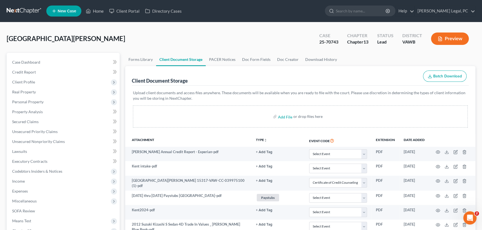
click at [19, 8] on link at bounding box center [24, 11] width 35 height 10
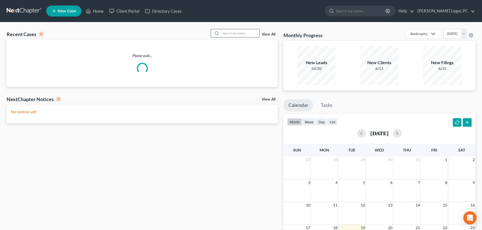
click at [233, 34] on input "search" at bounding box center [240, 33] width 39 height 8
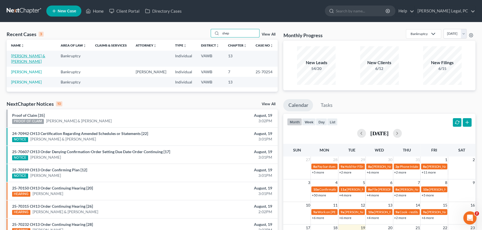
type input "shep"
click at [34, 55] on link "[PERSON_NAME] & [PERSON_NAME]" at bounding box center [28, 58] width 34 height 10
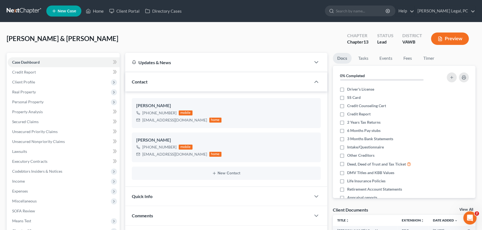
click at [21, 8] on link at bounding box center [24, 11] width 35 height 10
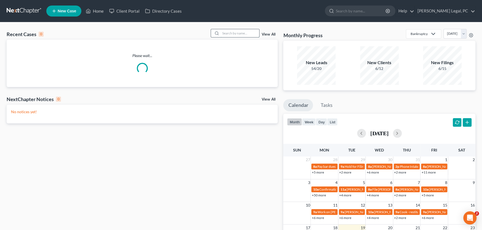
click at [229, 32] on input "search" at bounding box center [240, 33] width 39 height 8
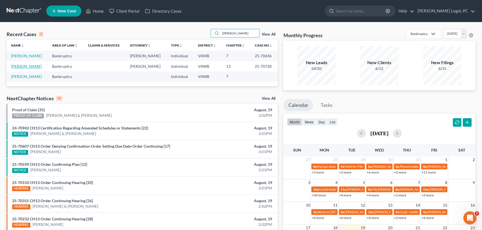
type input "[PERSON_NAME]"
click at [21, 65] on link "[PERSON_NAME]" at bounding box center [26, 66] width 31 height 5
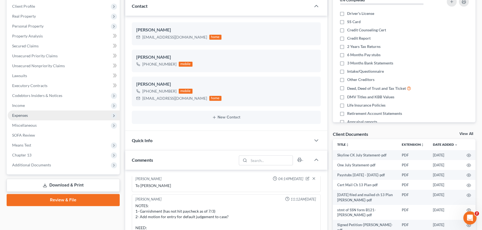
scroll to position [110, 0]
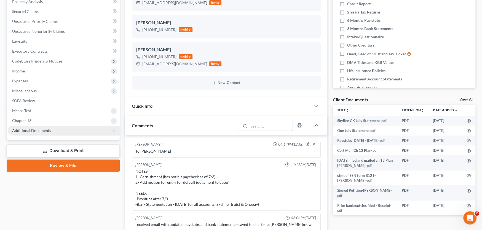
click at [43, 132] on span "Additional Documents" at bounding box center [31, 130] width 39 height 5
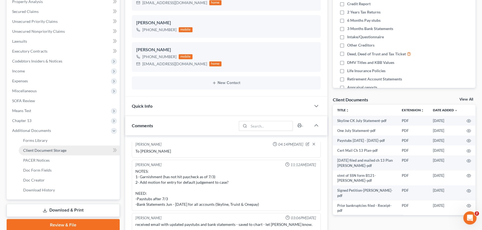
click at [58, 151] on span "Client Document Storage" at bounding box center [44, 150] width 43 height 5
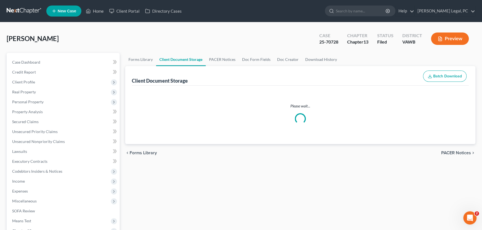
select select "0"
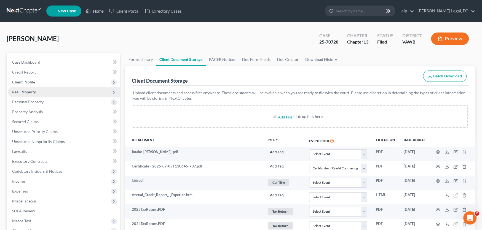
select select "0"
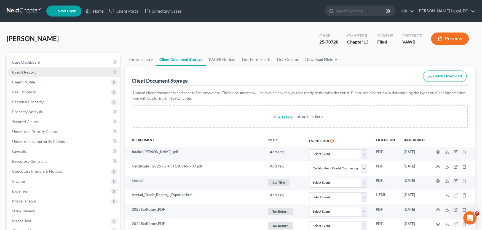
select select "0"
click at [28, 62] on span "Case Dashboard" at bounding box center [26, 62] width 28 height 5
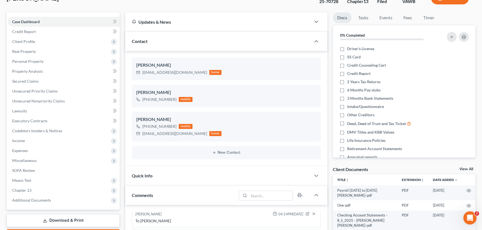
scroll to position [28, 0]
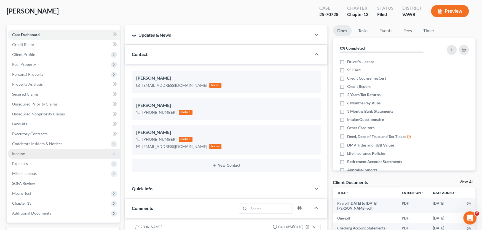
click at [22, 153] on span "Income" at bounding box center [18, 153] width 13 height 5
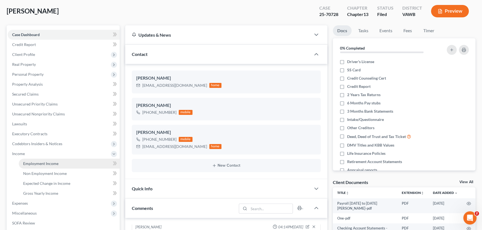
click at [47, 163] on span "Employment Income" at bounding box center [40, 163] width 35 height 5
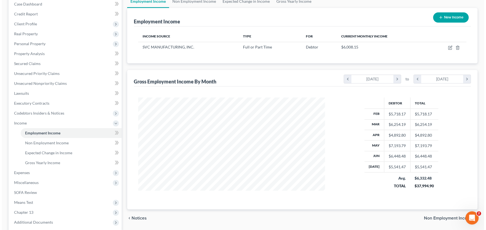
scroll to position [55, 0]
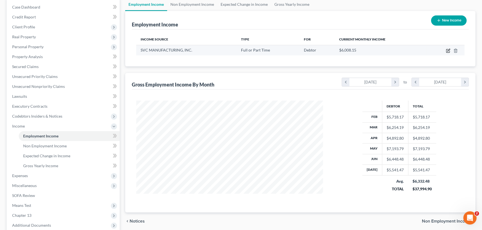
click at [447, 50] on icon "button" at bounding box center [448, 51] width 4 height 4
select select "0"
select select "14"
select select "3"
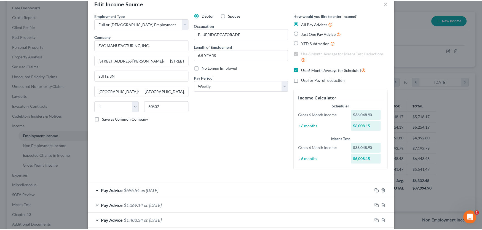
scroll to position [0, 0]
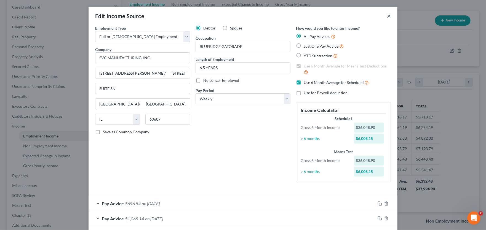
click at [387, 14] on button "×" at bounding box center [389, 16] width 4 height 7
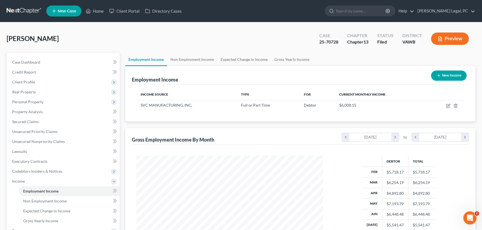
click at [28, 10] on link at bounding box center [24, 11] width 35 height 10
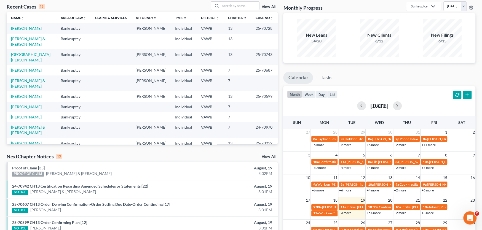
click at [238, 122] on td "7" at bounding box center [238, 130] width 28 height 16
click at [25, 162] on link "[PERSON_NAME]" at bounding box center [26, 164] width 31 height 5
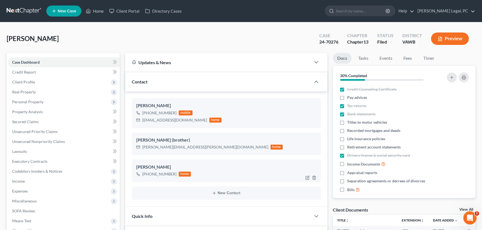
scroll to position [202, 0]
click at [25, 9] on link at bounding box center [24, 11] width 35 height 10
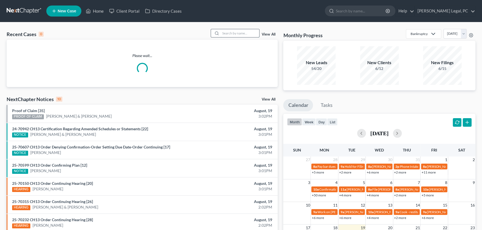
click at [228, 32] on input "search" at bounding box center [240, 33] width 39 height 8
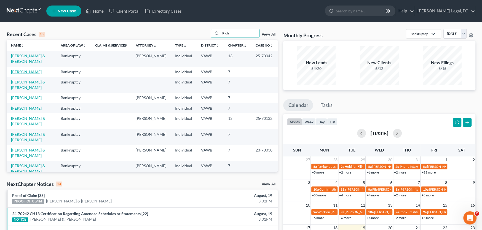
type input "Rich"
click at [14, 73] on link "[PERSON_NAME]" at bounding box center [26, 71] width 31 height 5
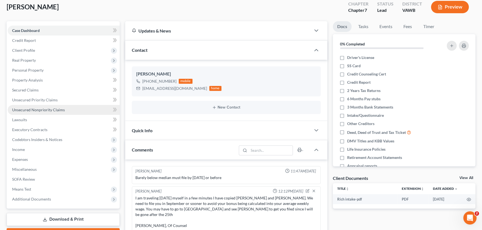
scroll to position [110, 0]
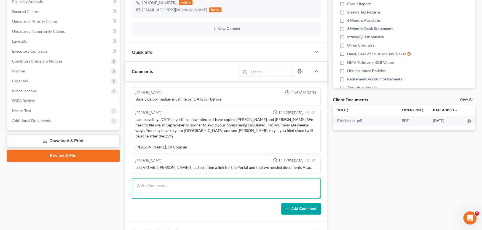
click at [142, 179] on textarea at bounding box center [226, 188] width 189 height 20
paste textarea "I have submitted everything in the portal so please let me know if there is any…"
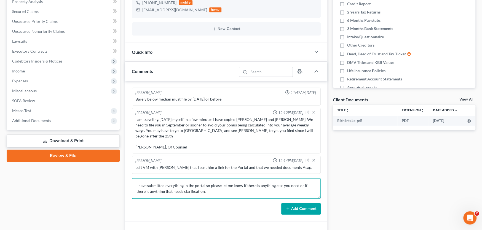
scroll to position [7, 0]
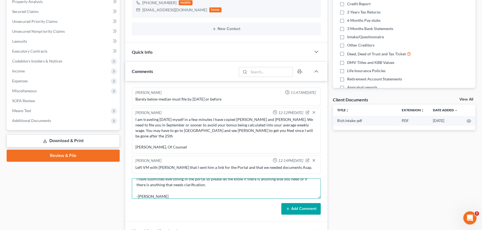
type textarea "I have submitted everything in the portal so please let me know if there is any…"
click at [292, 203] on button "Add Comment" at bounding box center [300, 209] width 39 height 12
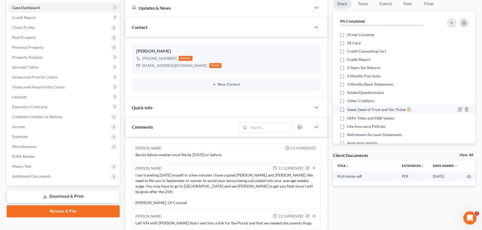
scroll to position [0, 0]
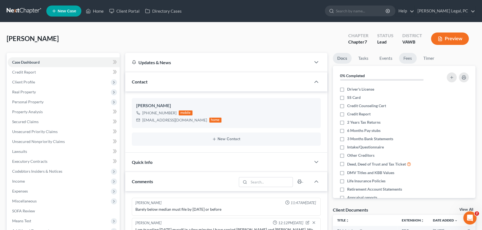
click at [414, 57] on link "Fees" at bounding box center [408, 58] width 18 height 11
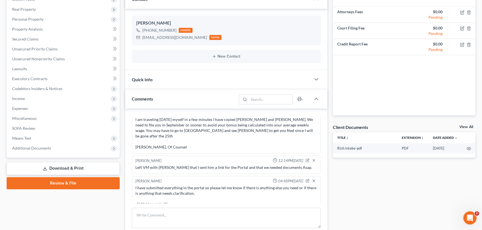
scroll to position [29, 0]
click at [216, 187] on div "I have submitted everything in the portal so please let me know if there is any…" at bounding box center [226, 195] width 182 height 22
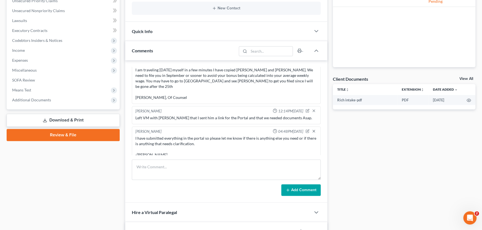
scroll to position [138, 0]
